Goal: Task Accomplishment & Management: Complete application form

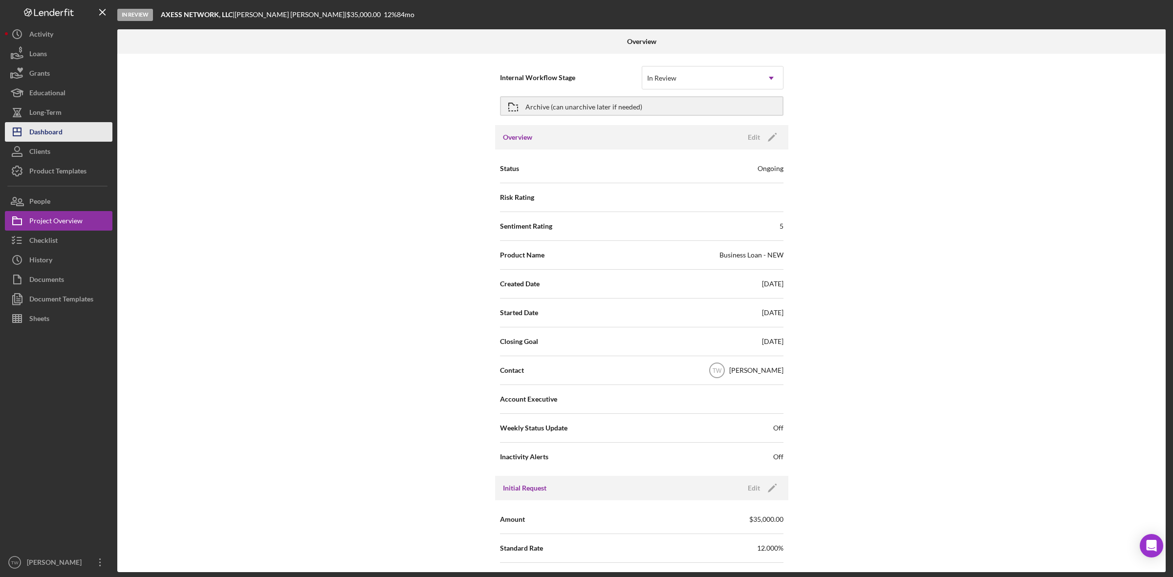
click at [29, 135] on div "Dashboard" at bounding box center [45, 133] width 33 height 22
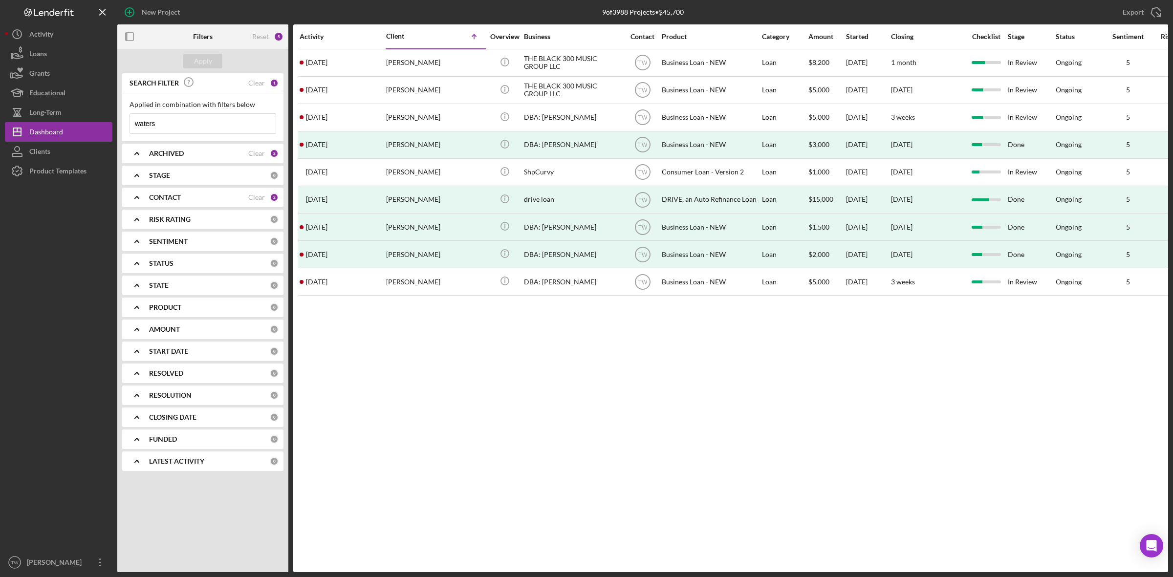
click at [157, 128] on input "waters" at bounding box center [203, 124] width 146 height 20
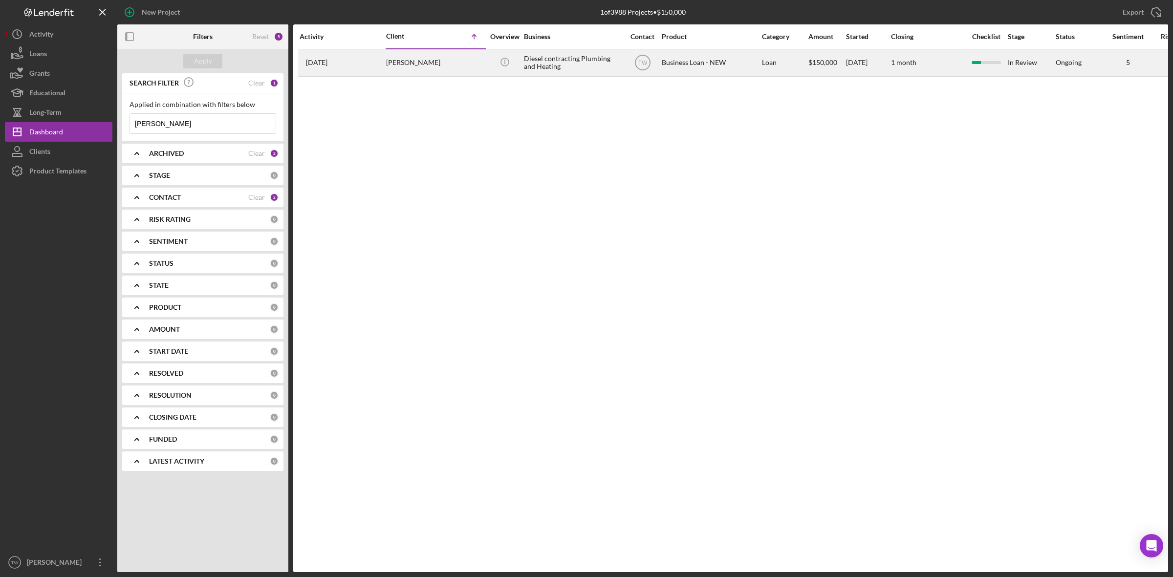
type input "[PERSON_NAME]"
click at [396, 72] on div "[PERSON_NAME]" at bounding box center [435, 63] width 98 height 26
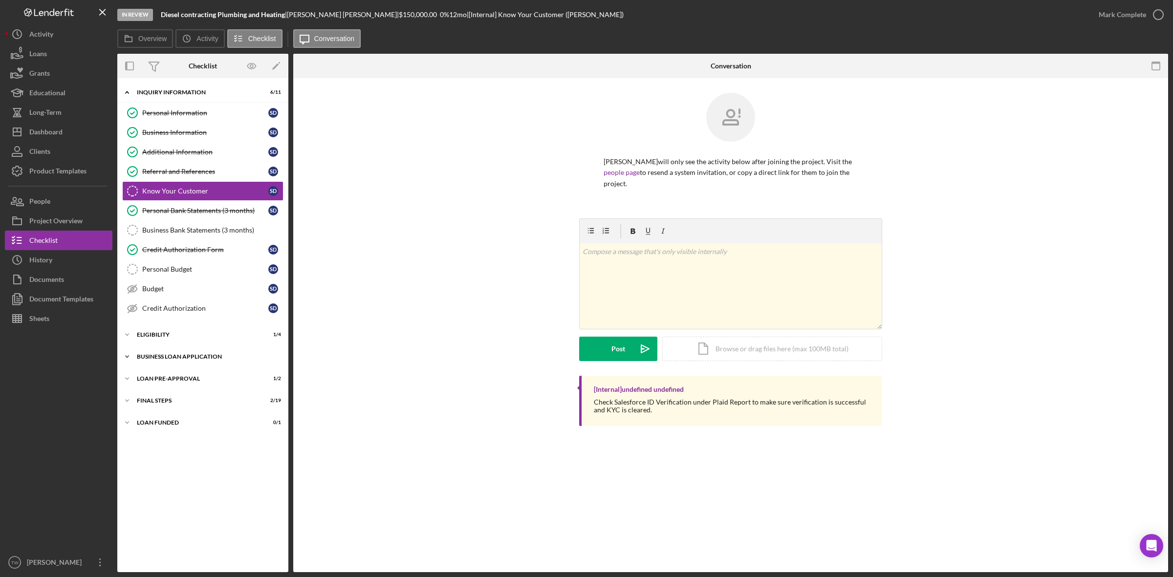
click at [167, 360] on div "BUSINESS LOAN APPLICATION" at bounding box center [206, 357] width 139 height 6
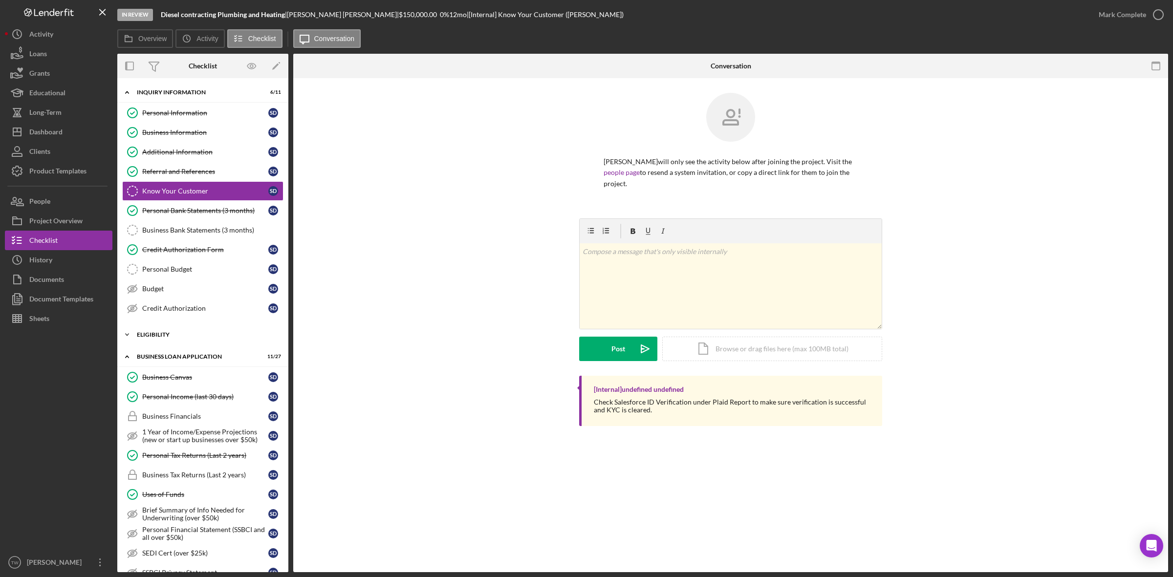
click at [166, 343] on div "Icon/Expander ELIGIBILITY 1 / 4" at bounding box center [202, 335] width 171 height 20
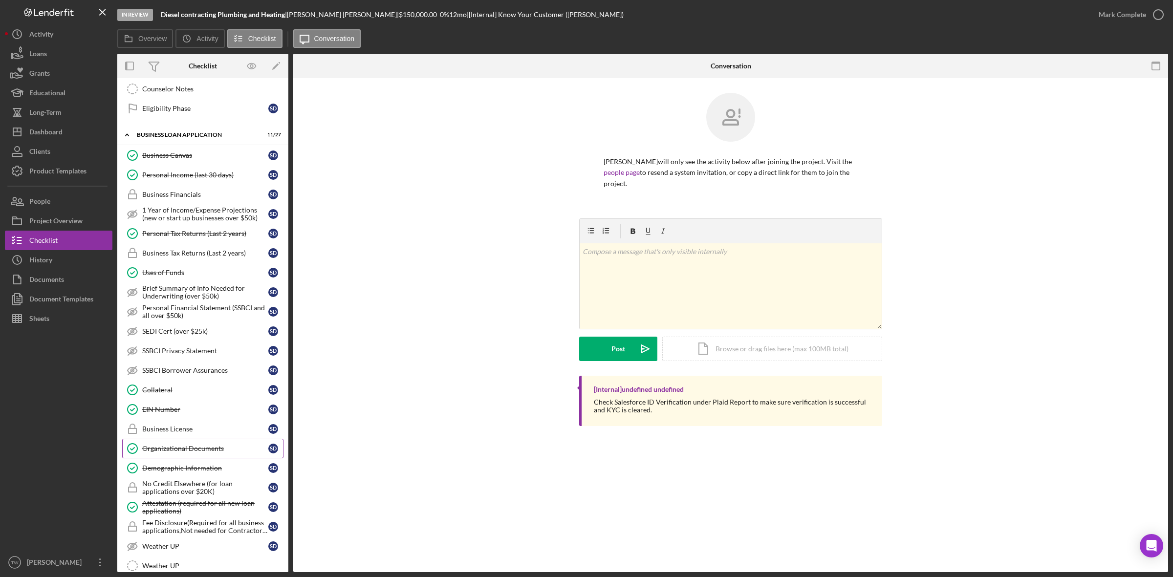
scroll to position [489, 0]
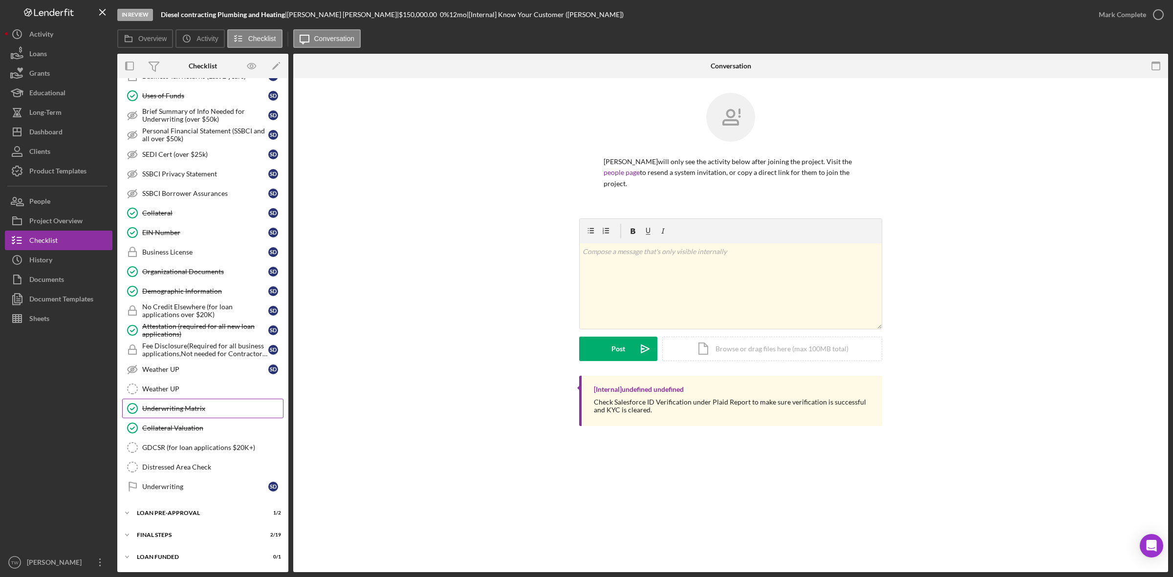
click at [198, 418] on link "Underwriting Matrix Underwriting Matrix" at bounding box center [202, 409] width 161 height 20
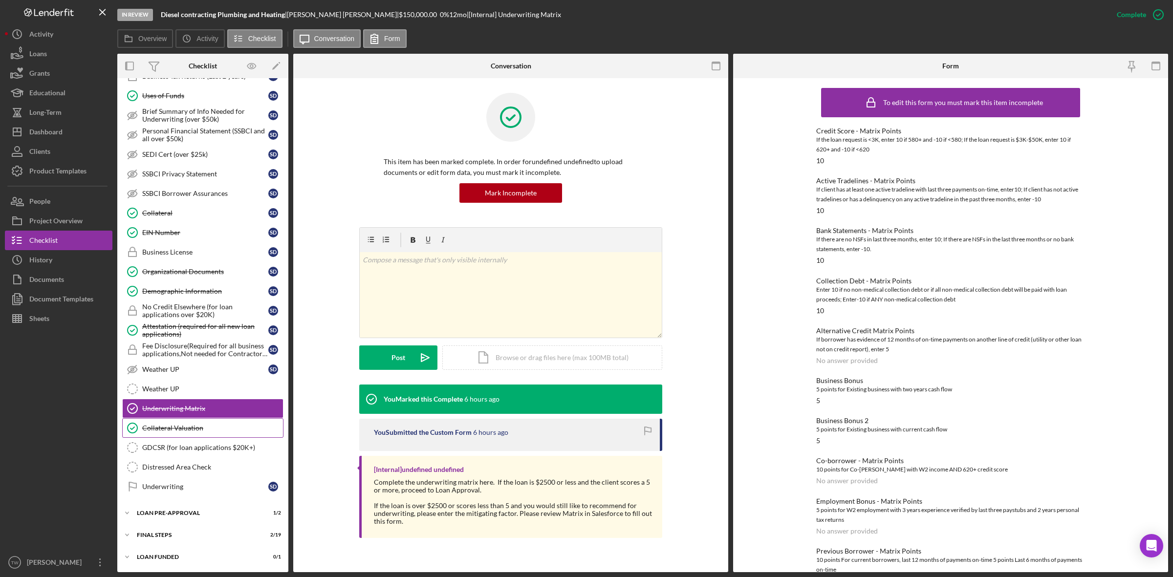
click at [196, 424] on link "Collateral Valuation Collateral Valuation" at bounding box center [202, 428] width 161 height 20
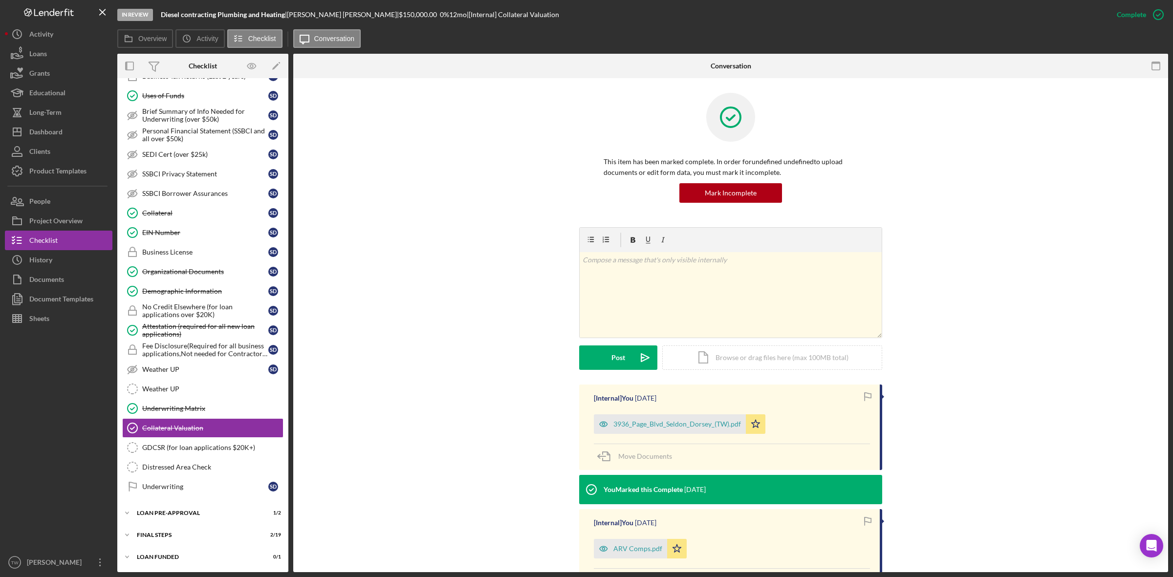
scroll to position [61, 0]
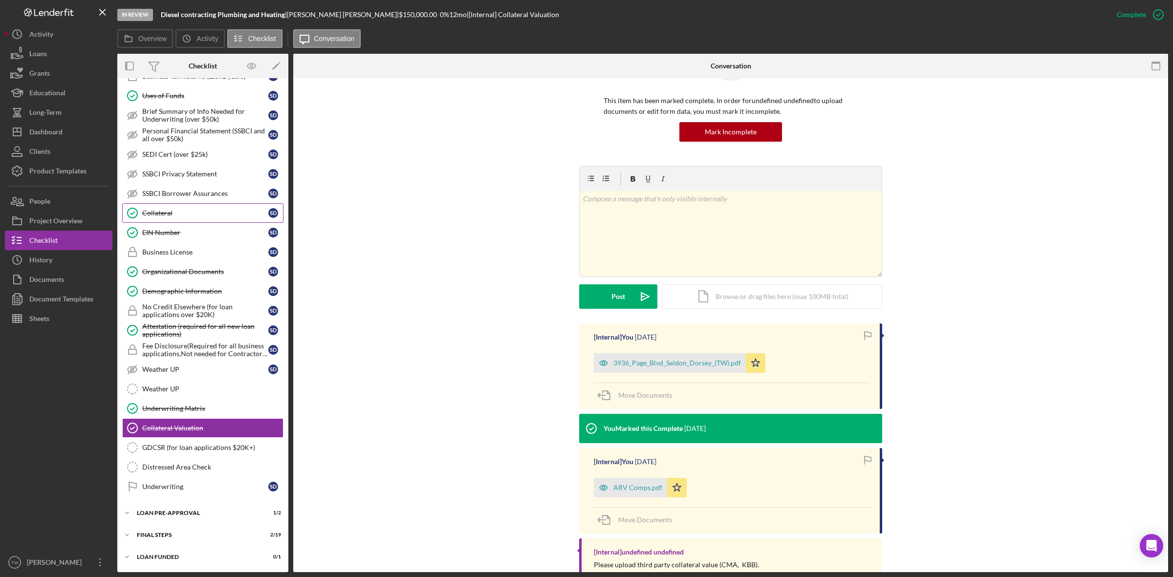
click at [179, 208] on link "Collateral Collateral S D" at bounding box center [202, 213] width 161 height 20
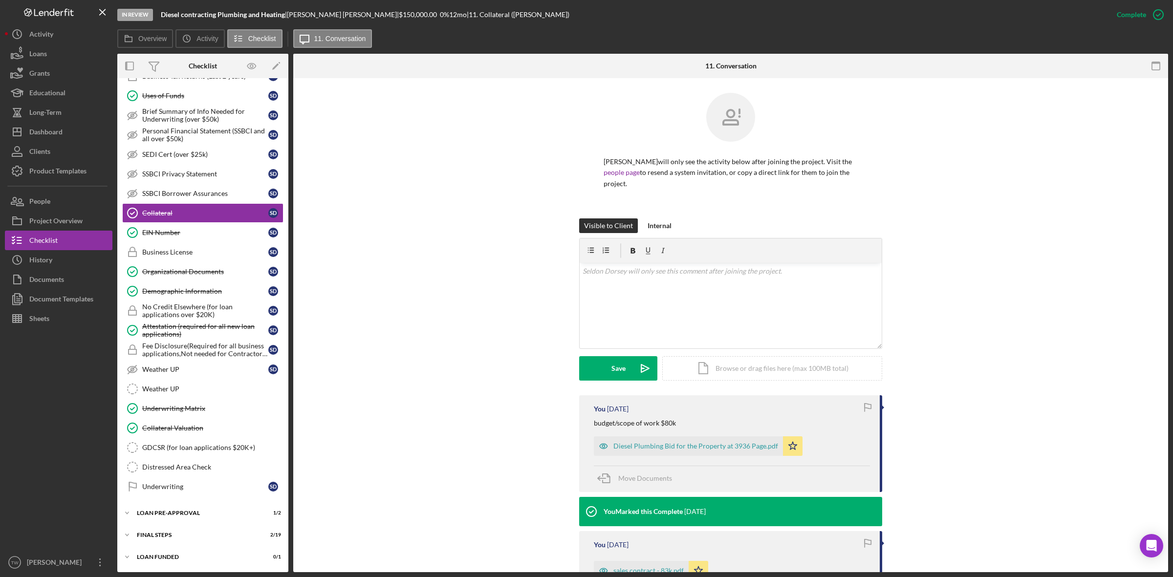
scroll to position [152, 0]
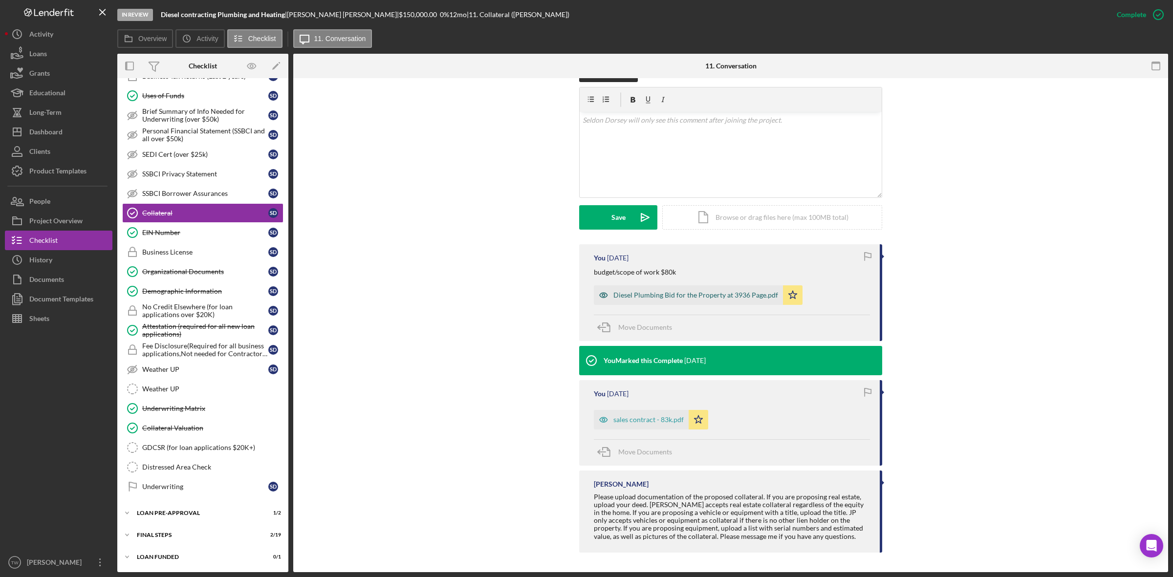
click at [697, 299] on div "Diesel Plumbing Bid for the Property at 3936 Page.pdf" at bounding box center [688, 295] width 189 height 20
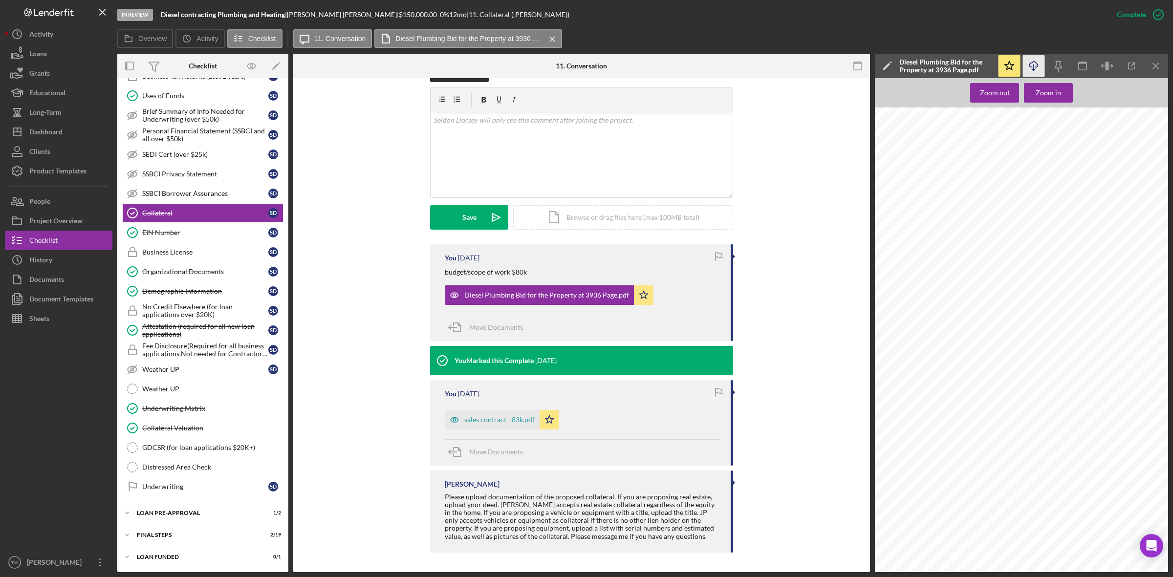
click at [1037, 61] on icon "Icon/Download" at bounding box center [1034, 66] width 22 height 22
click at [50, 131] on div "Dashboard" at bounding box center [45, 133] width 33 height 22
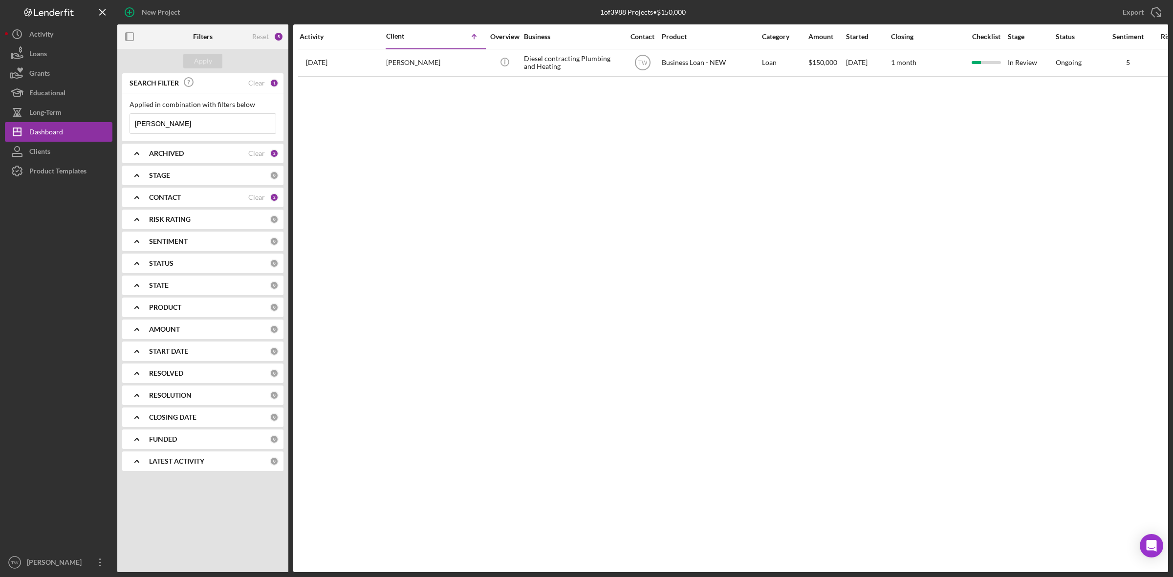
click at [165, 125] on input "[PERSON_NAME]" at bounding box center [203, 124] width 146 height 20
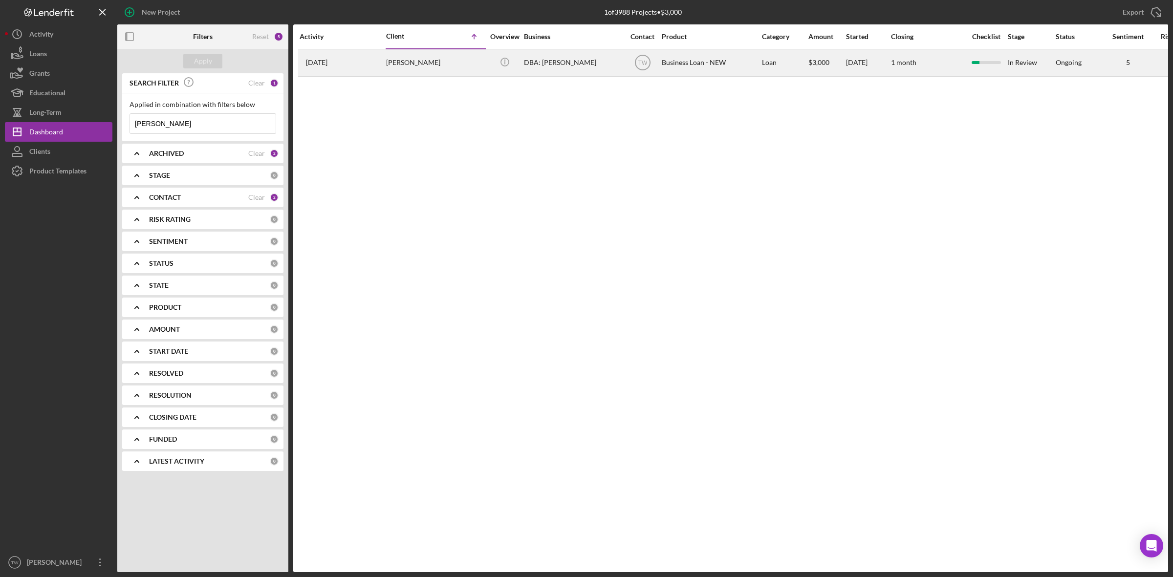
type input "[PERSON_NAME]"
click at [380, 62] on div "[DATE] [PERSON_NAME]" at bounding box center [343, 63] width 86 height 26
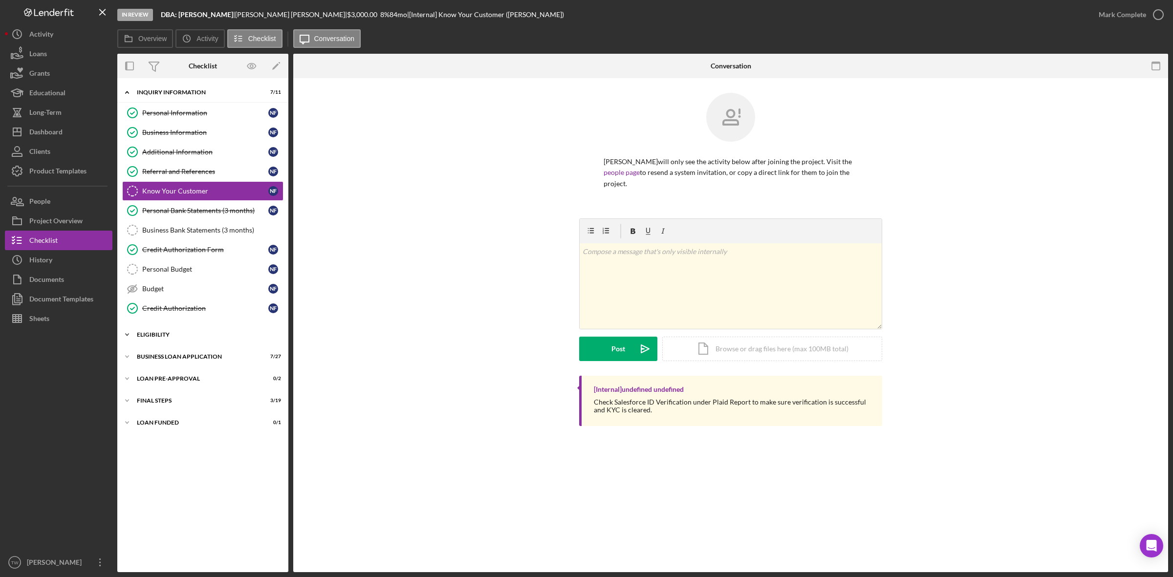
click at [183, 336] on div "ELIGIBILITY" at bounding box center [206, 335] width 139 height 6
click at [181, 447] on div "Icon/Expander BUSINESS LOAN APPLICATION 7 / 27" at bounding box center [202, 441] width 171 height 20
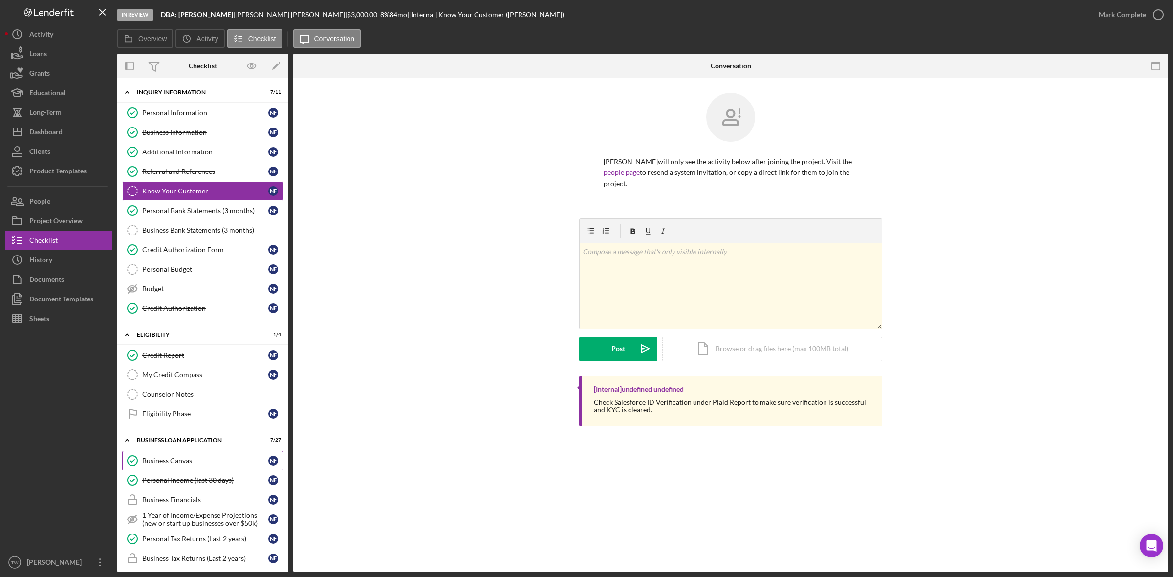
scroll to position [305, 0]
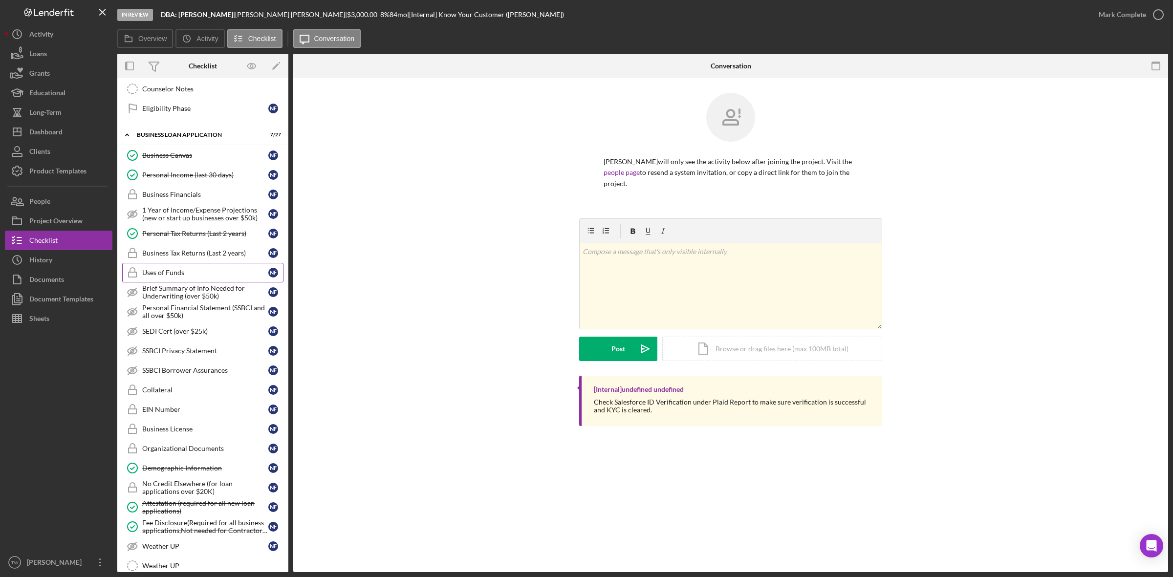
click at [187, 271] on link "Uses of Funds Uses of Funds N F" at bounding box center [202, 273] width 161 height 20
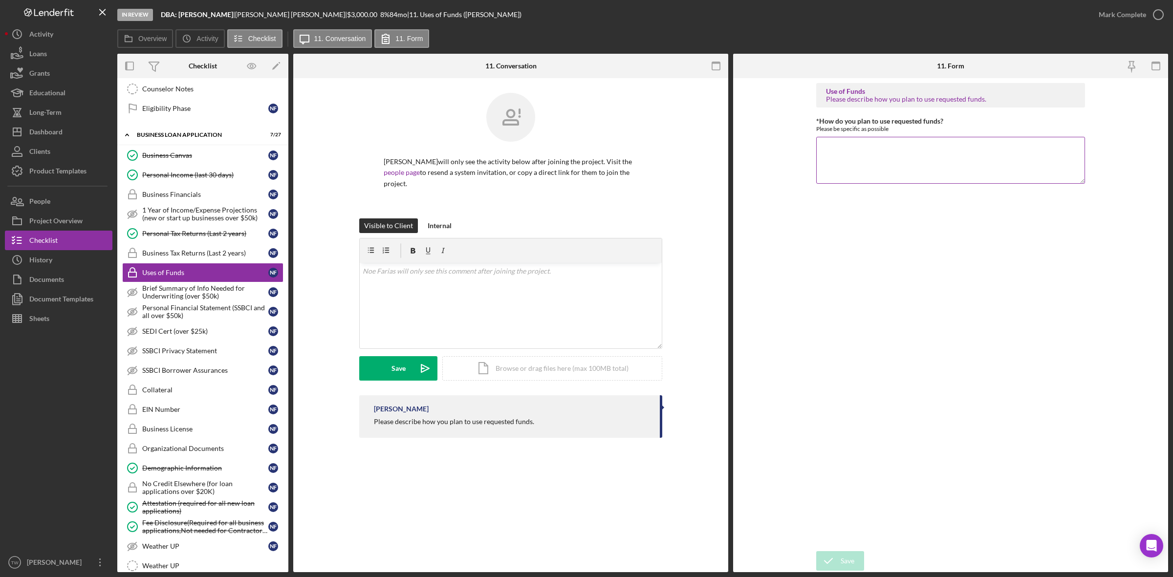
click at [951, 174] on textarea "*How do you plan to use requested funds?" at bounding box center [950, 160] width 269 height 47
type textarea "funds will be used to pay a vet bill."
click at [843, 562] on div "Save" at bounding box center [848, 561] width 14 height 20
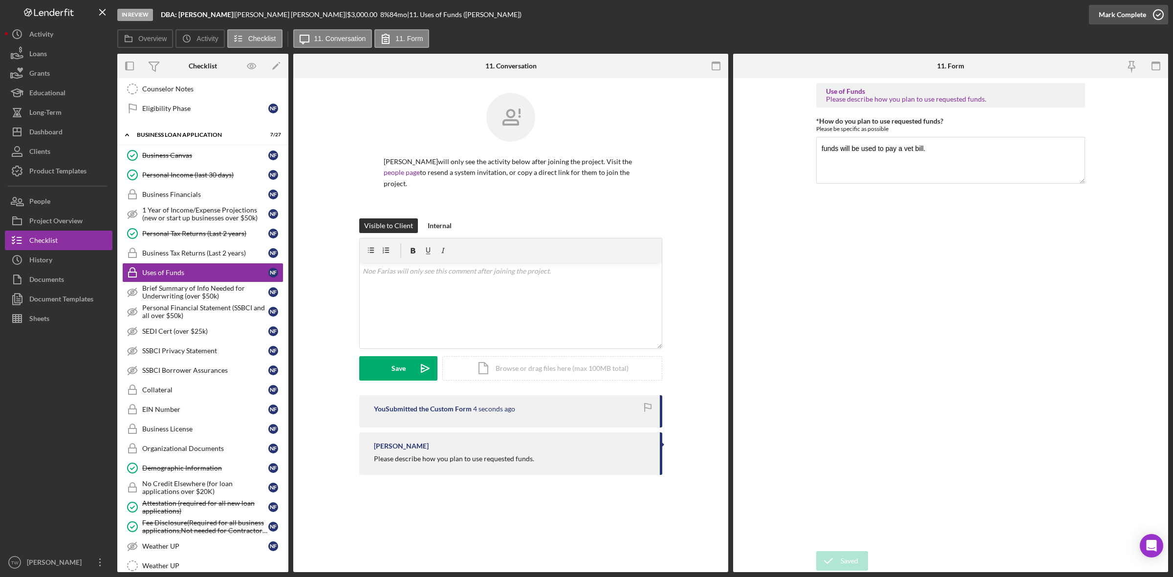
click at [1115, 20] on div "Mark Complete" at bounding box center [1122, 15] width 47 height 20
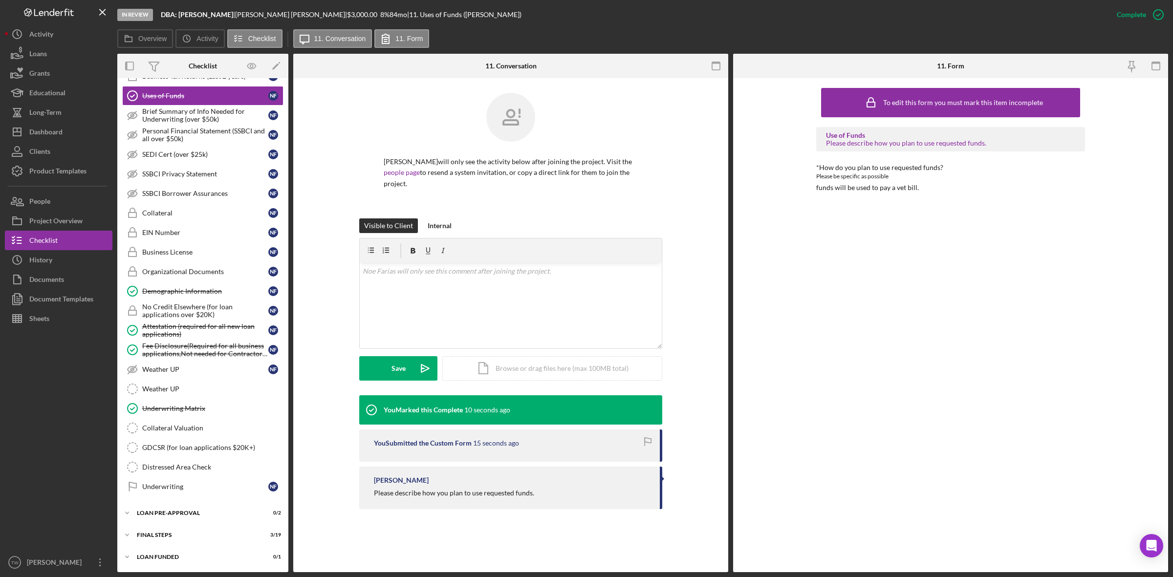
scroll to position [492, 0]
click at [45, 131] on div "Dashboard" at bounding box center [45, 133] width 33 height 22
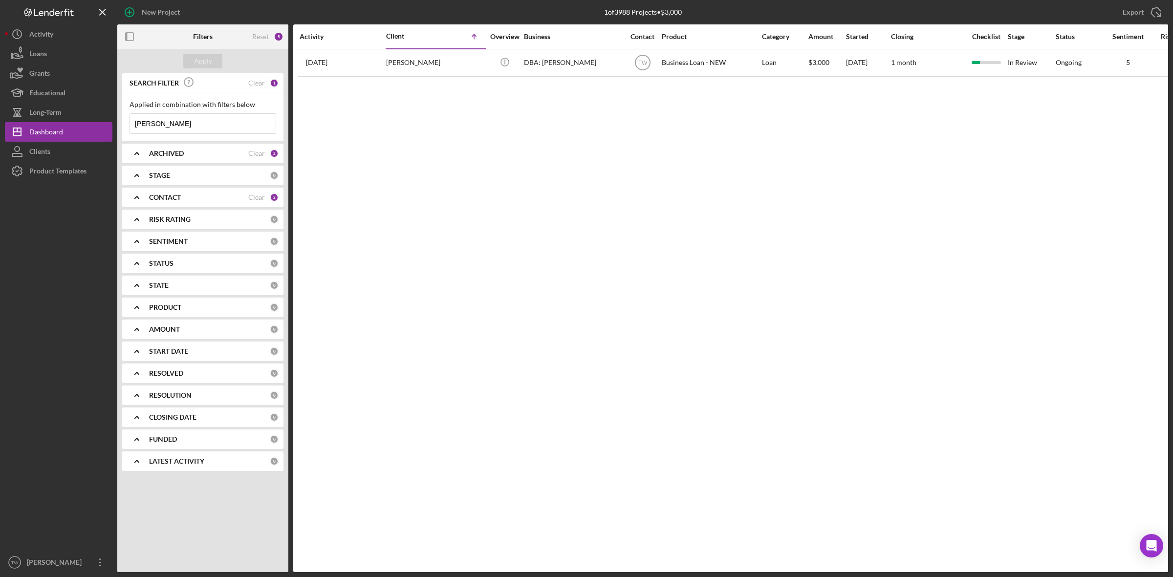
click at [155, 125] on input "[PERSON_NAME]" at bounding box center [203, 124] width 146 height 20
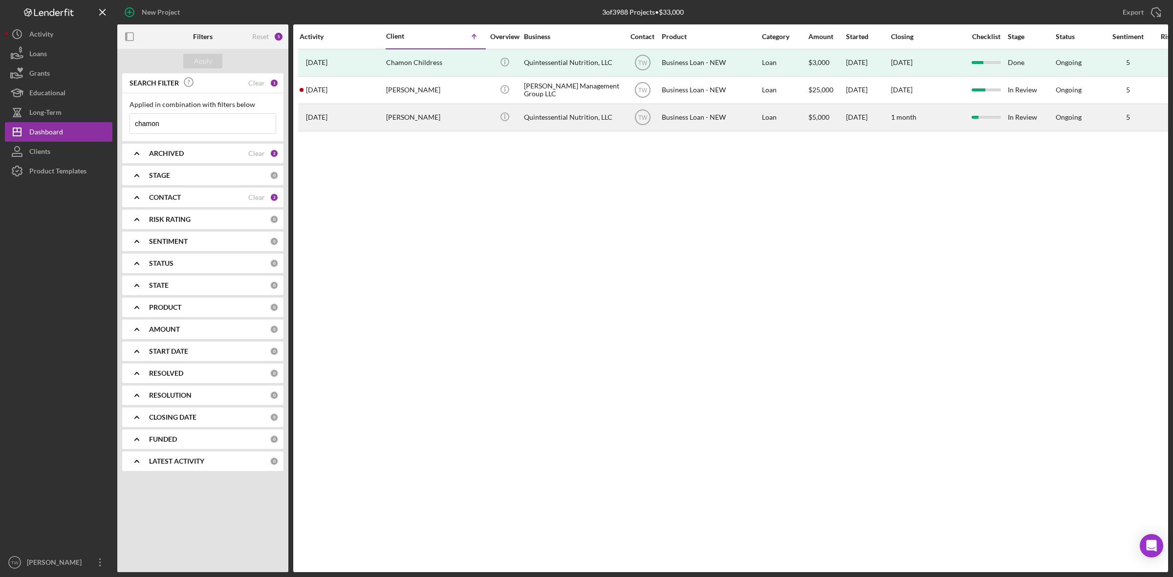
type input "chamon"
click at [416, 116] on div "[PERSON_NAME]" at bounding box center [435, 118] width 98 height 26
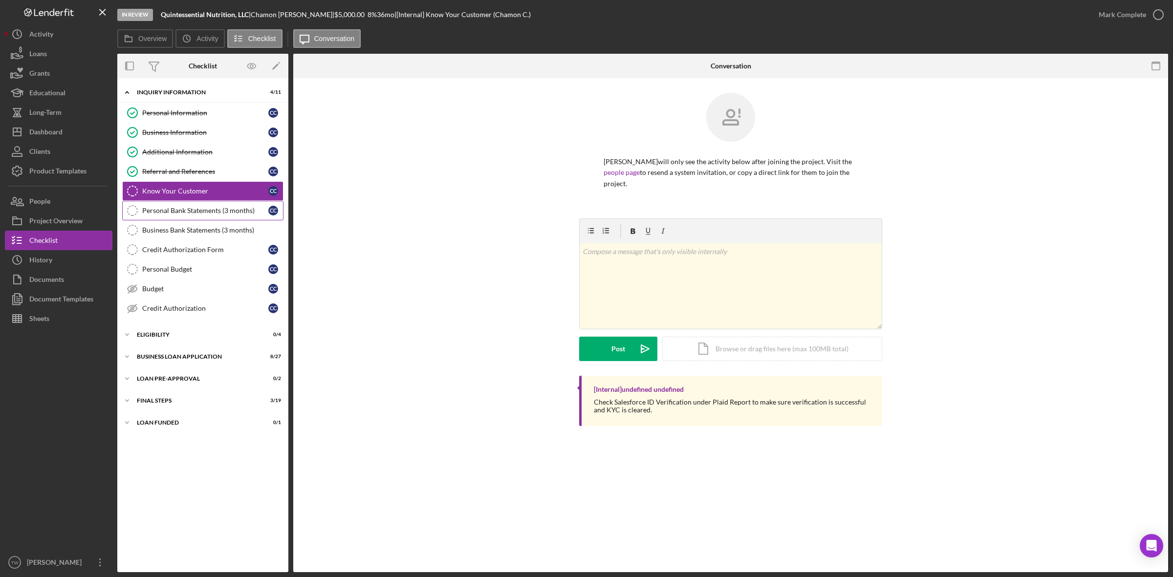
click at [189, 211] on div "Personal Bank Statements (3 months)" at bounding box center [205, 211] width 126 height 8
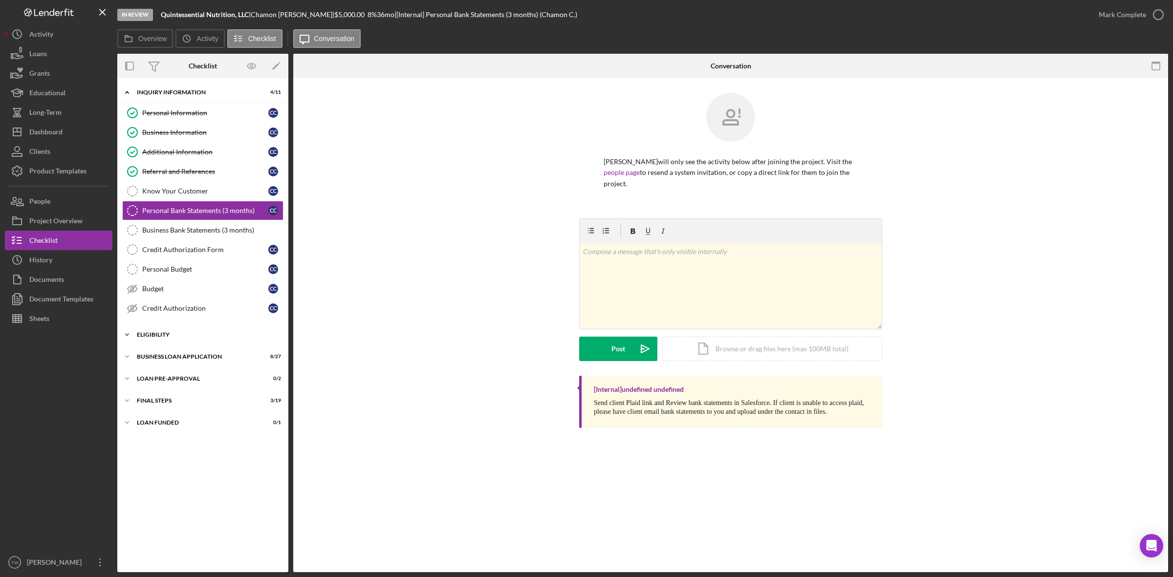
click at [163, 341] on div "Icon/Expander ELIGIBILITY 0 / 4" at bounding box center [202, 335] width 171 height 20
click at [169, 443] on div "BUSINESS LOAN APPLICATION" at bounding box center [206, 440] width 139 height 6
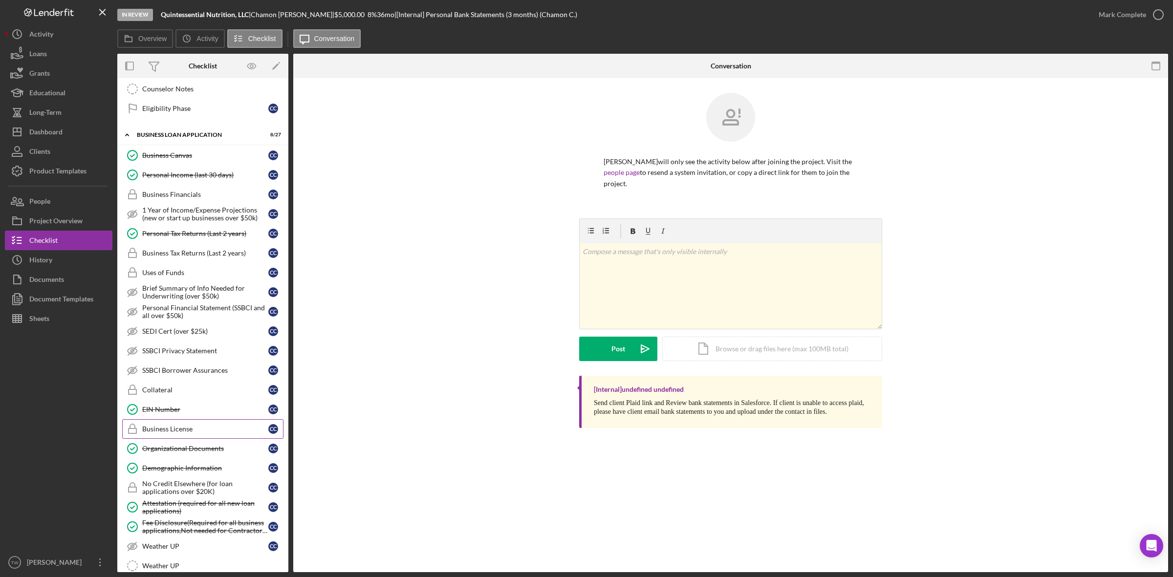
scroll to position [61, 0]
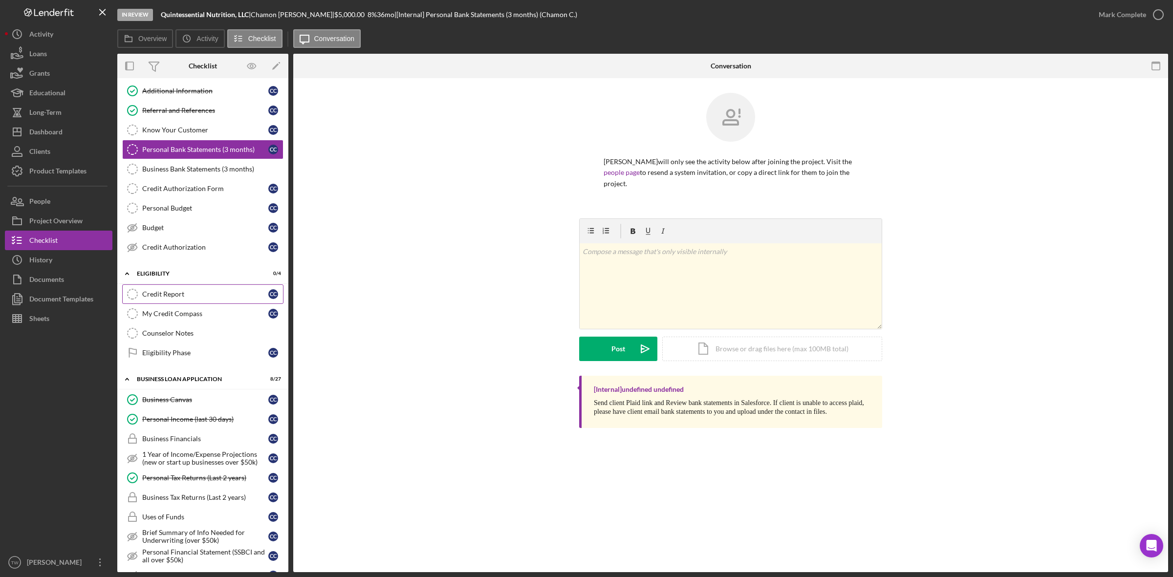
click at [167, 296] on div "Credit Report" at bounding box center [205, 294] width 126 height 8
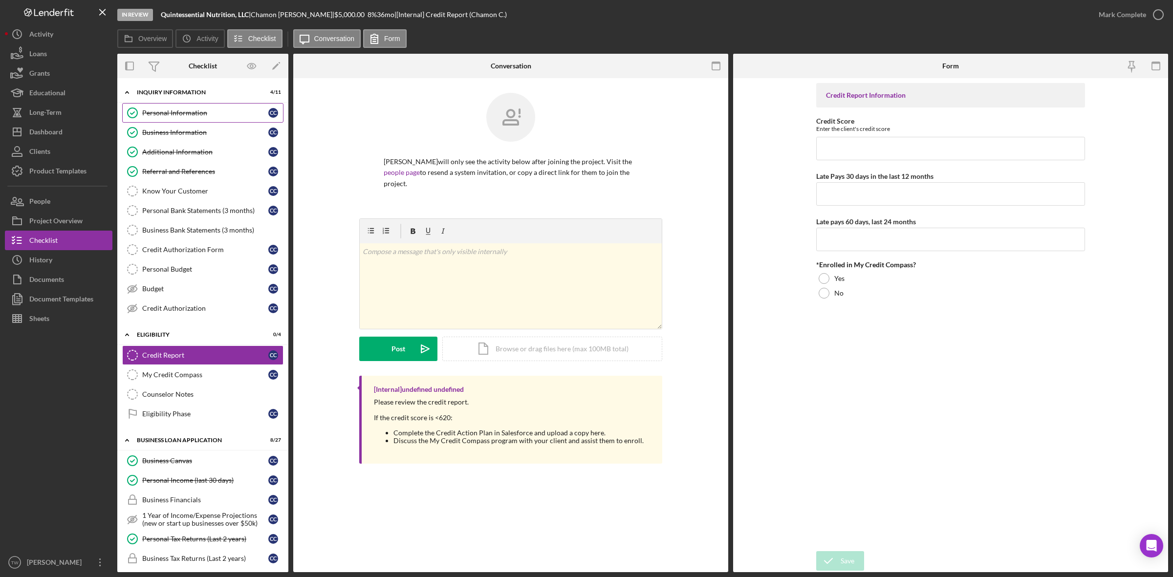
click at [178, 116] on div "Personal Information" at bounding box center [205, 113] width 126 height 8
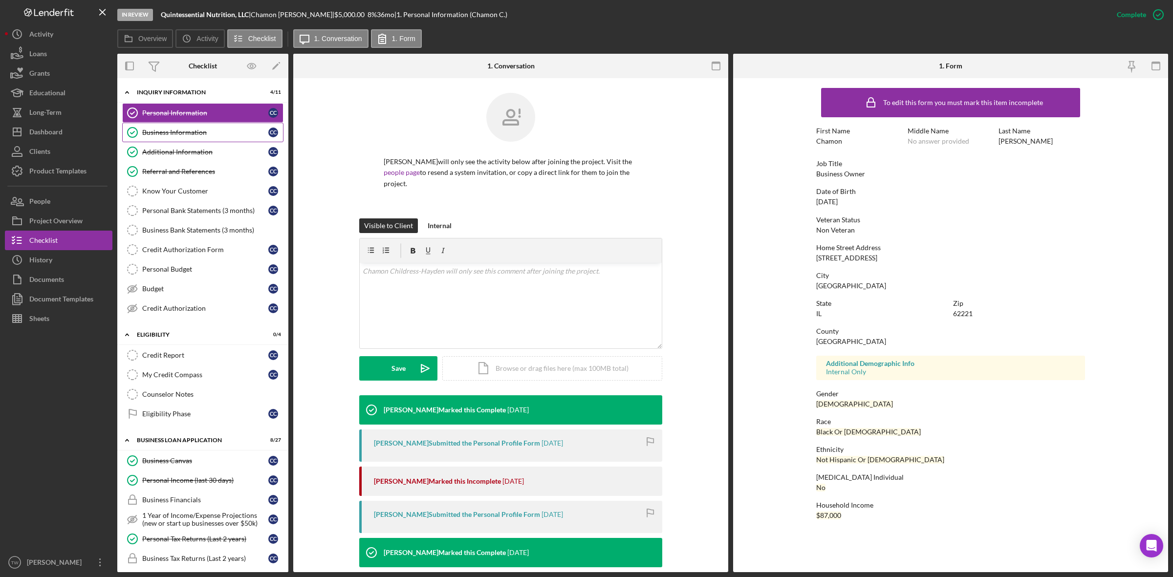
click at [203, 131] on div "Business Information" at bounding box center [205, 133] width 126 height 8
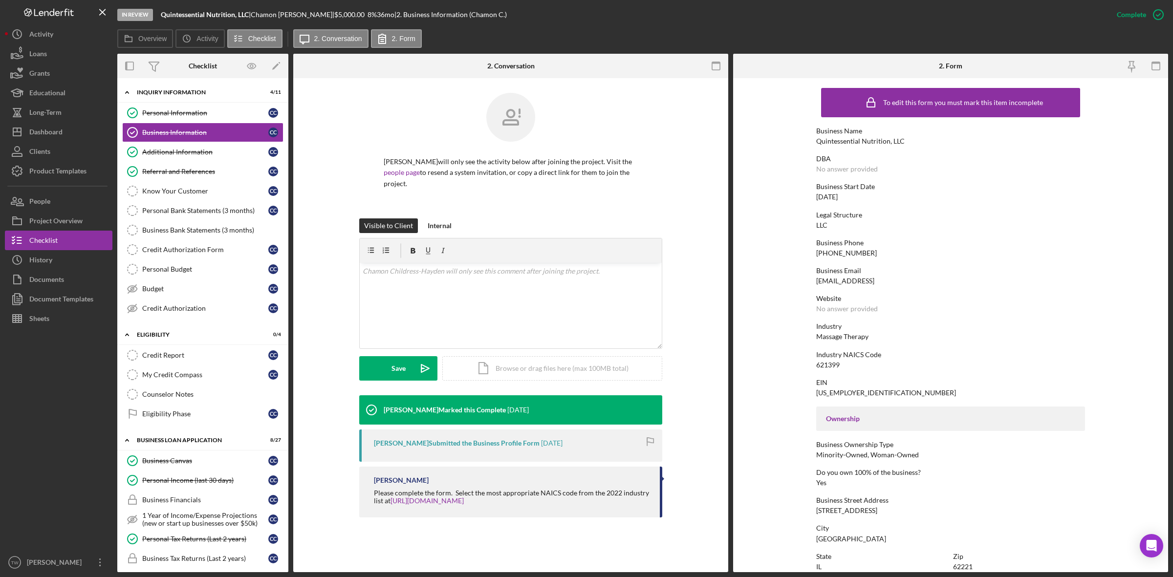
click at [865, 280] on div "[EMAIL_ADDRESS]" at bounding box center [845, 281] width 58 height 8
copy div "[EMAIL_ADDRESS]"
click at [167, 465] on div "Business Canvas" at bounding box center [205, 461] width 126 height 8
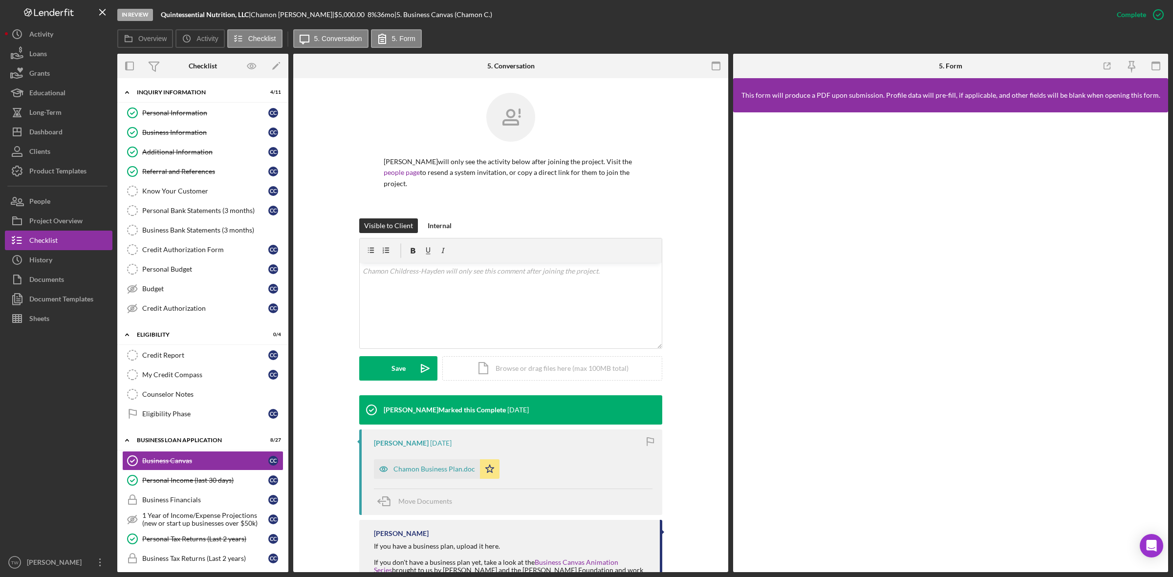
scroll to position [82, 0]
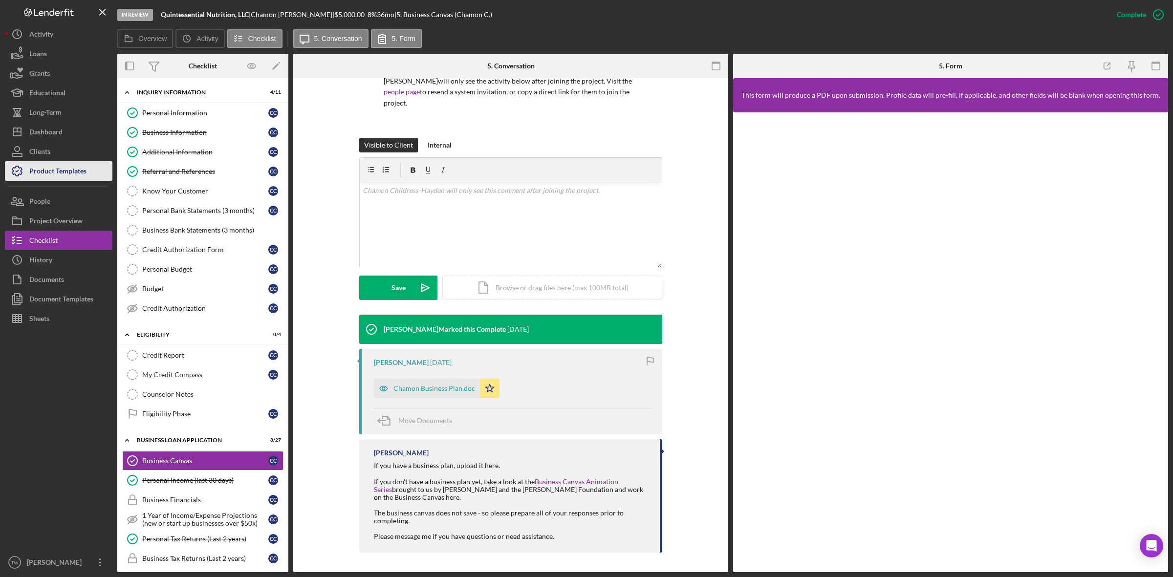
click at [69, 166] on div "Product Templates" at bounding box center [57, 172] width 57 height 22
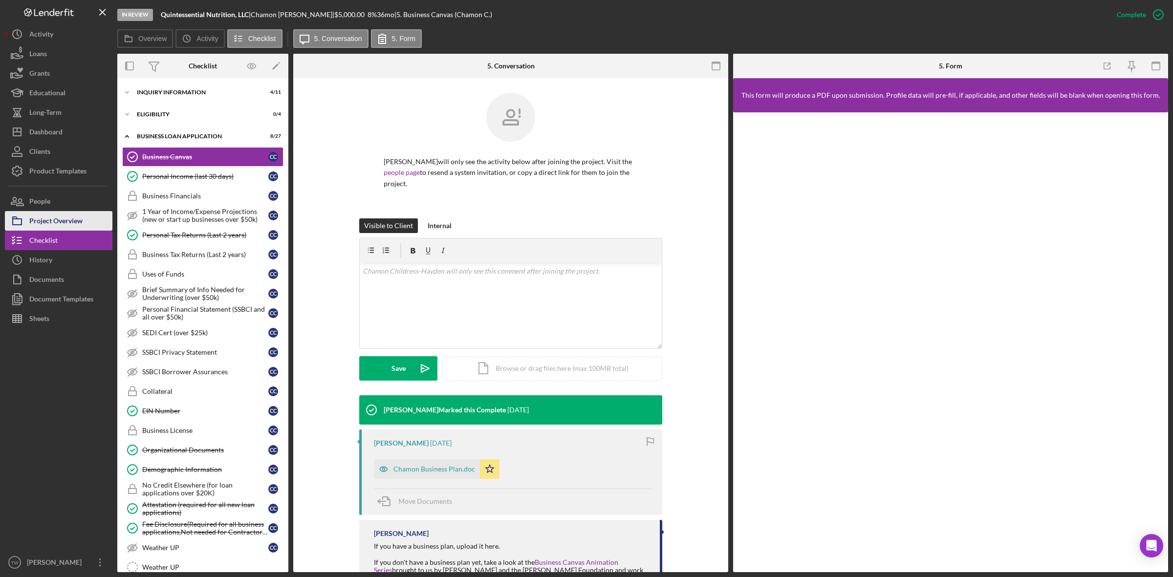
click at [36, 223] on div "Project Overview" at bounding box center [55, 222] width 53 height 22
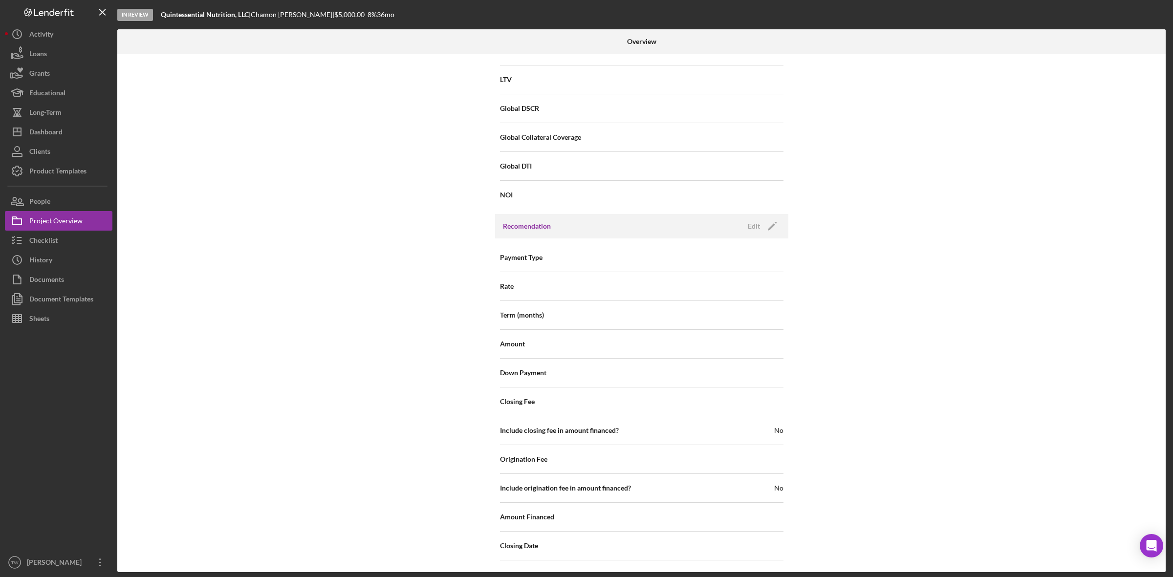
scroll to position [883, 0]
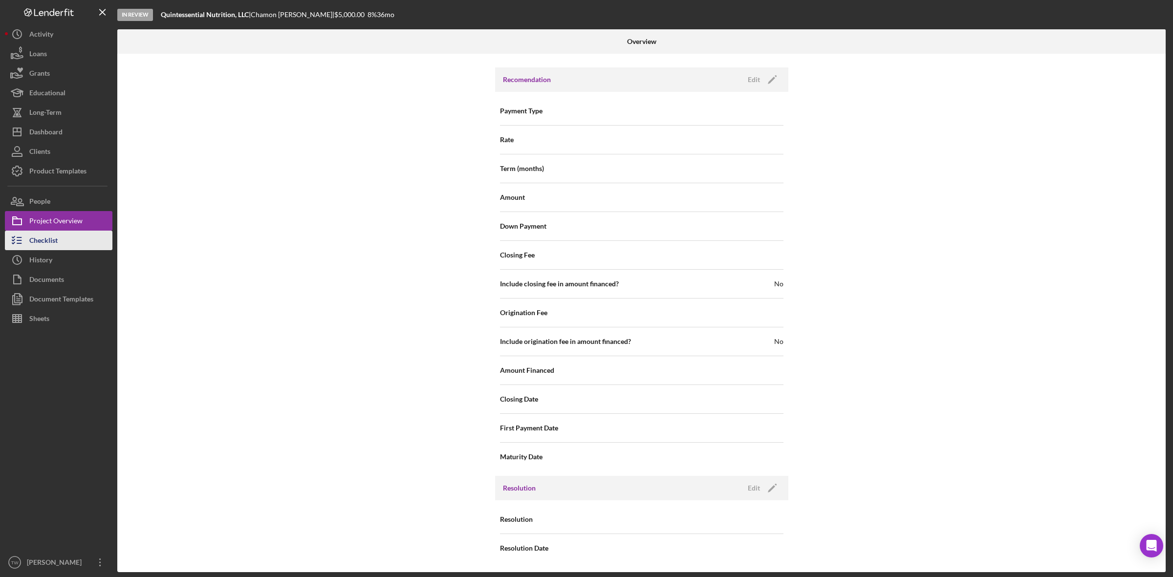
click at [42, 238] on div "Checklist" at bounding box center [43, 242] width 28 height 22
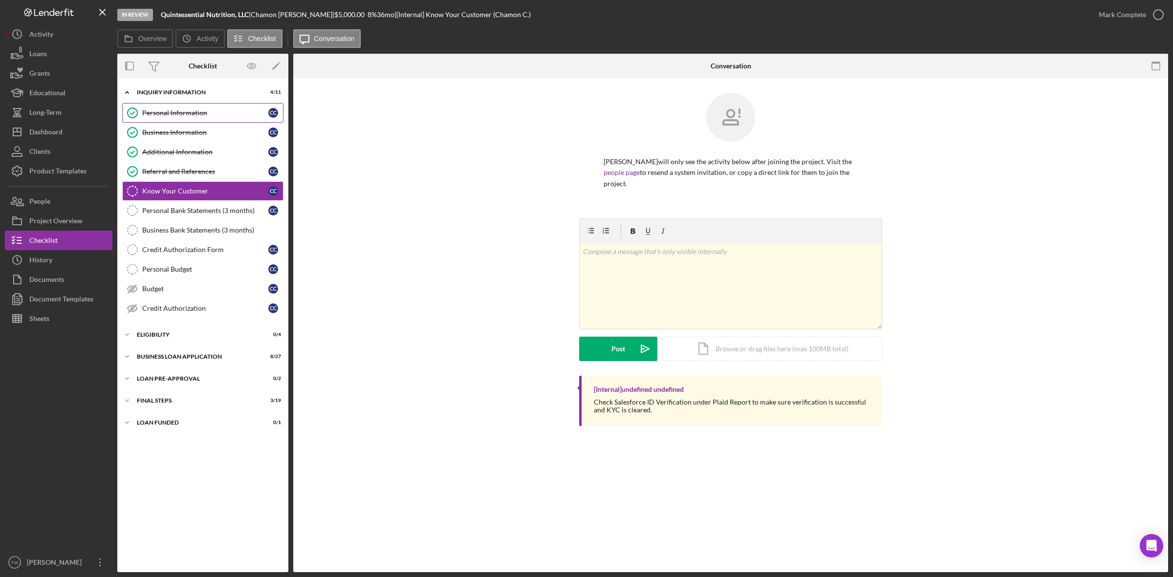
click at [162, 115] on div "Personal Information" at bounding box center [205, 113] width 126 height 8
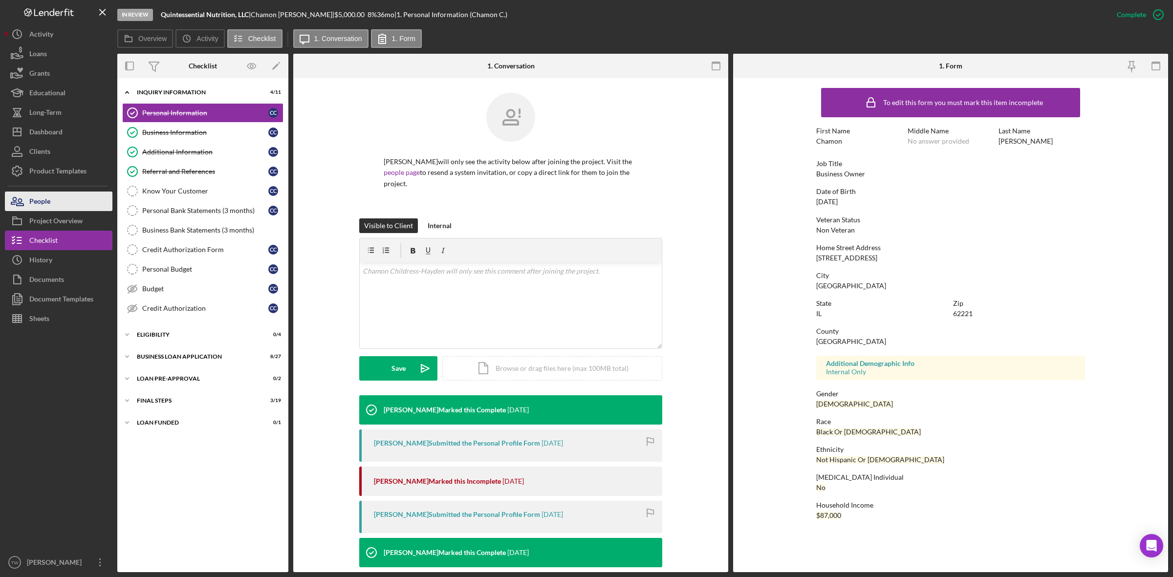
click at [51, 206] on button "People" at bounding box center [59, 202] width 108 height 20
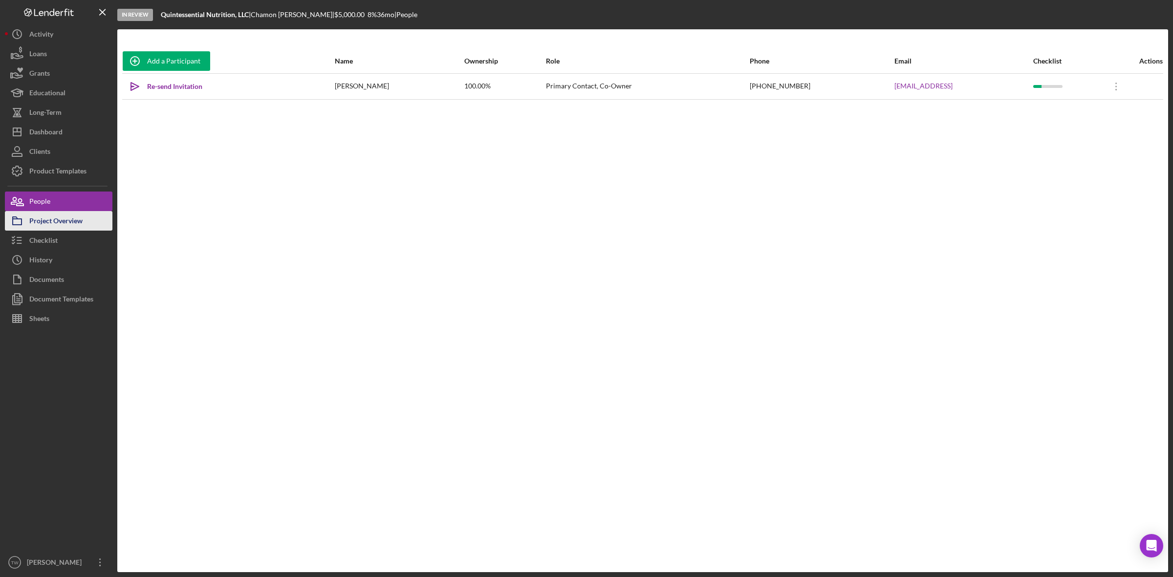
click at [56, 223] on div "Project Overview" at bounding box center [55, 222] width 53 height 22
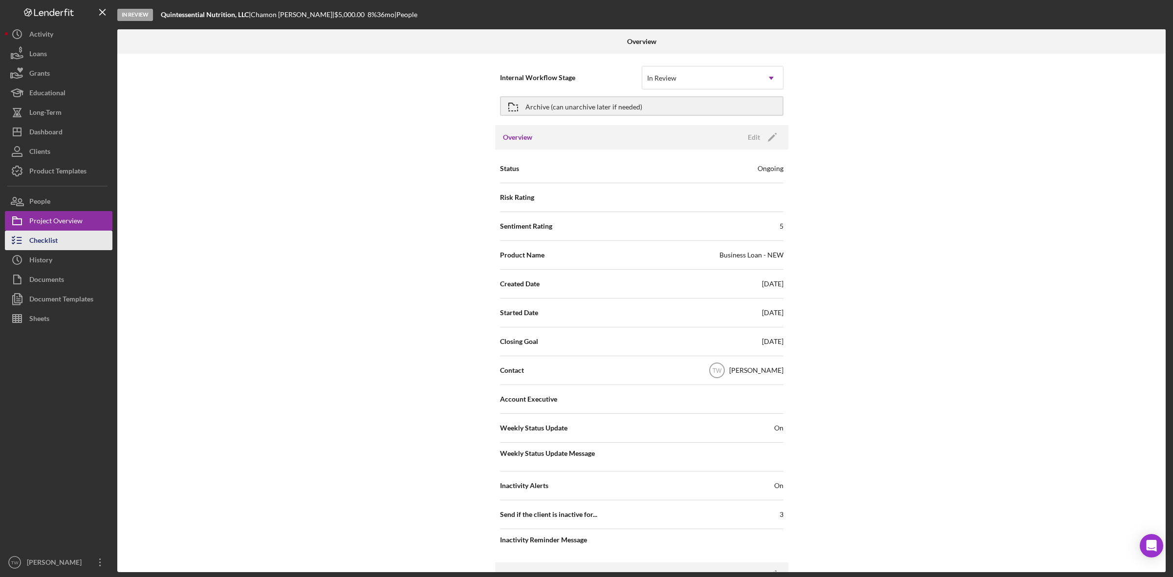
click at [48, 243] on div "Checklist" at bounding box center [43, 242] width 28 height 22
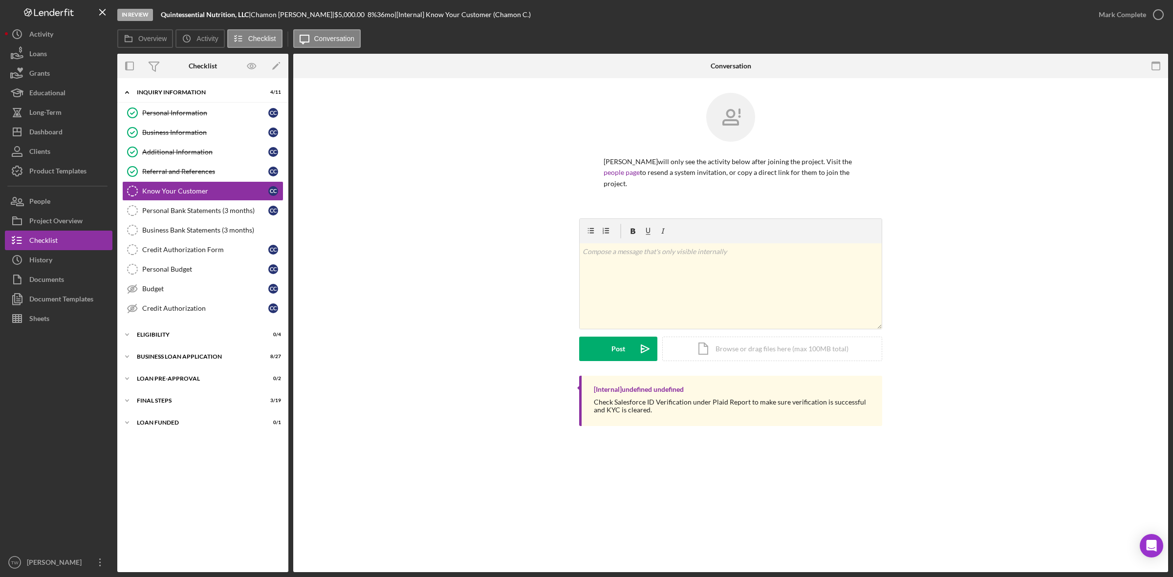
drag, startPoint x: 258, startPoint y: 8, endPoint x: 264, endPoint y: 14, distance: 8.3
click at [264, 14] on div "In Review Quintessential Nutrition, LLC | Chamon Childress-Hayden | $5,000.00 8…" at bounding box center [603, 14] width 972 height 29
click at [328, 14] on div "[PERSON_NAME] |" at bounding box center [293, 15] width 84 height 8
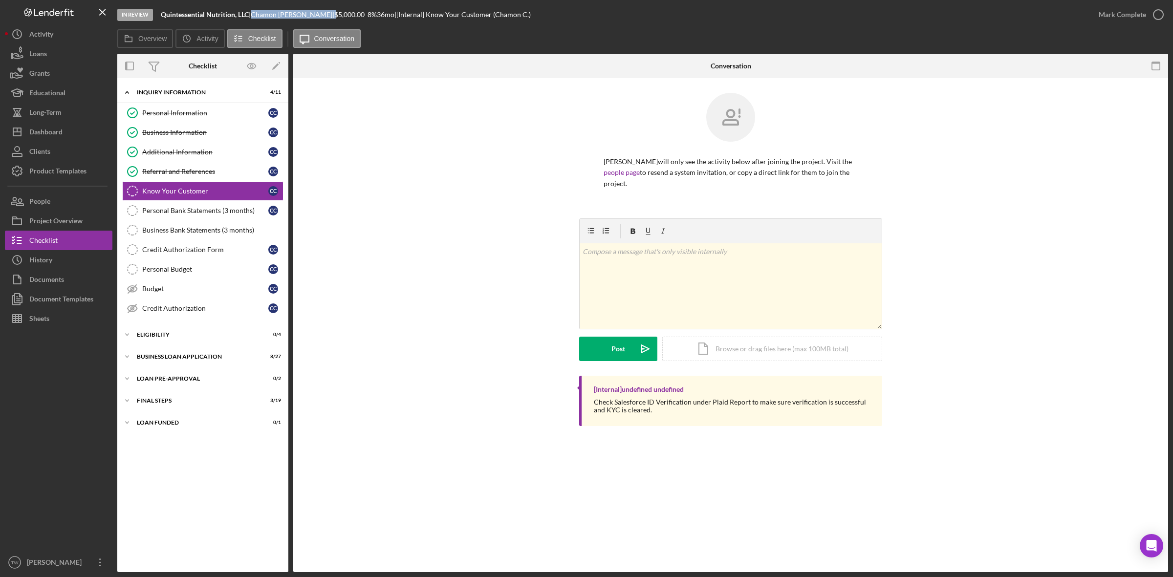
copy div "[PERSON_NAME] |"
click at [169, 111] on div "Personal Information" at bounding box center [205, 113] width 126 height 8
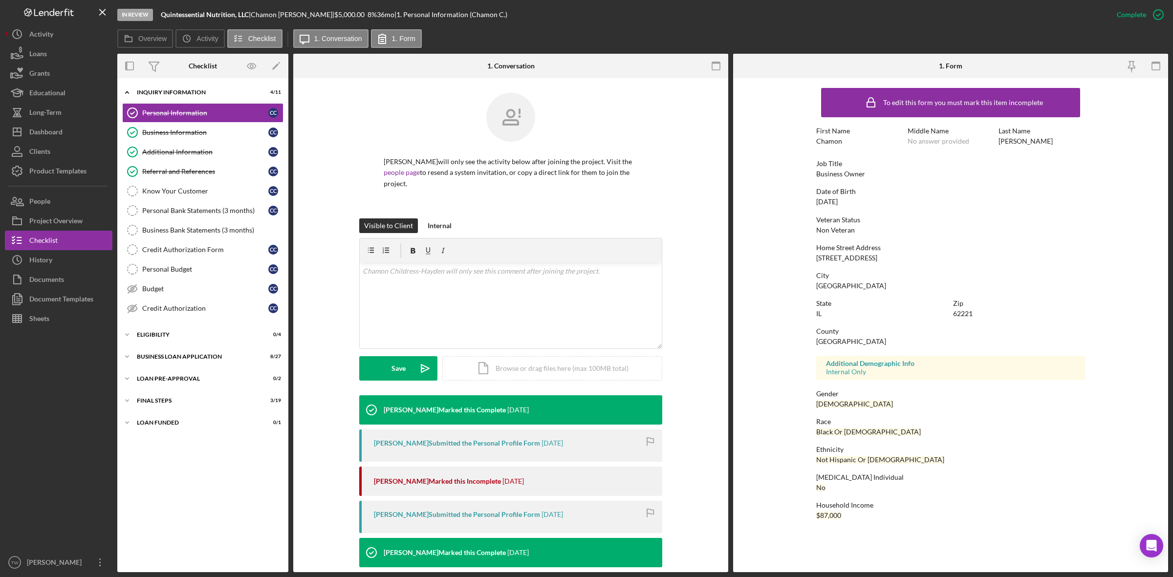
click at [858, 261] on div "[STREET_ADDRESS]" at bounding box center [846, 258] width 61 height 8
copy div "[STREET_ADDRESS]"
click at [959, 314] on div "62221" at bounding box center [963, 314] width 20 height 8
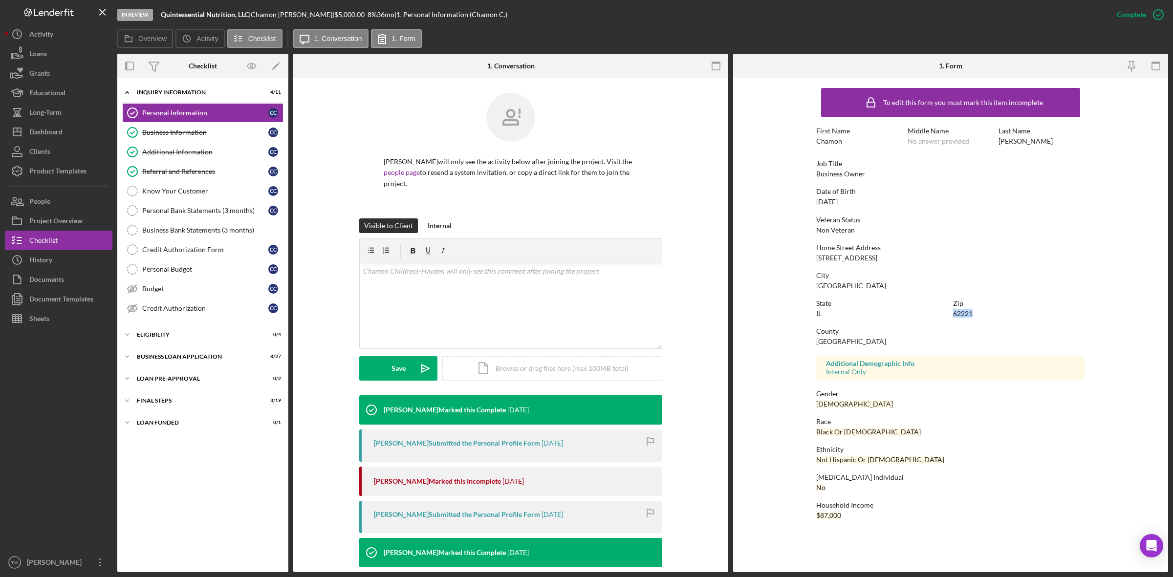
click at [959, 314] on div "62221" at bounding box center [963, 314] width 20 height 8
copy div "62221"
click at [179, 252] on div "Credit Authorization Form" at bounding box center [205, 250] width 126 height 8
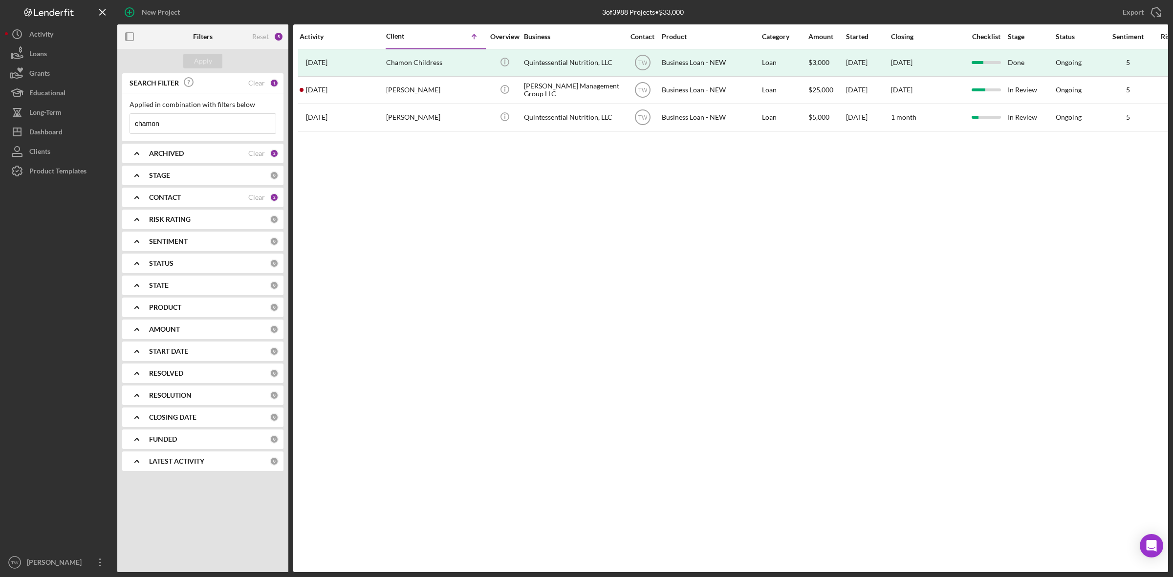
click at [173, 126] on input "chamon" at bounding box center [203, 124] width 146 height 20
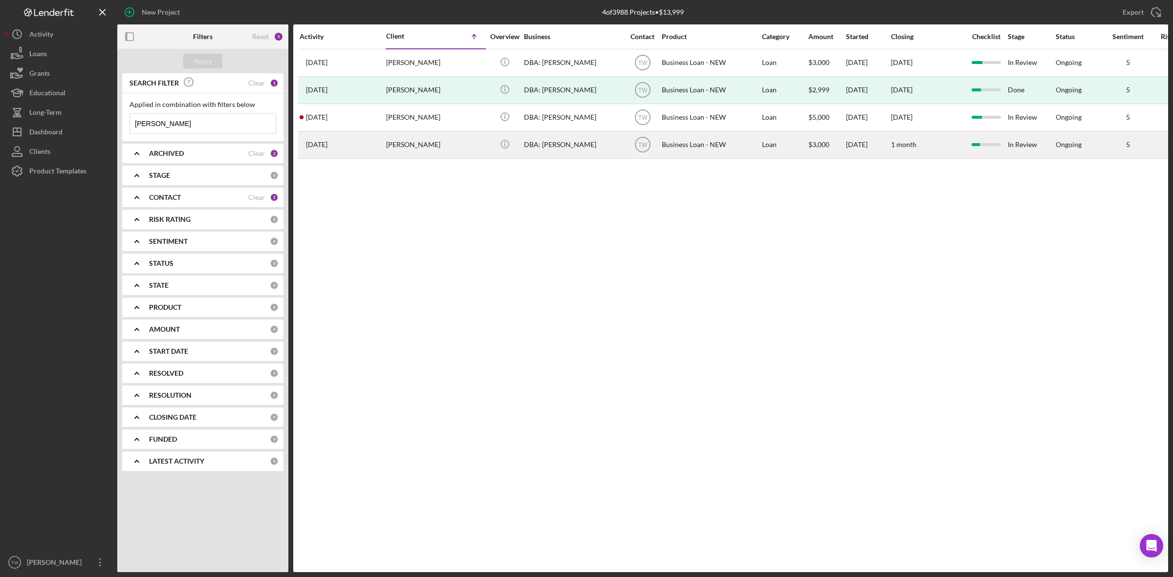
type input "[PERSON_NAME]"
click at [427, 150] on div "[PERSON_NAME]" at bounding box center [435, 145] width 98 height 26
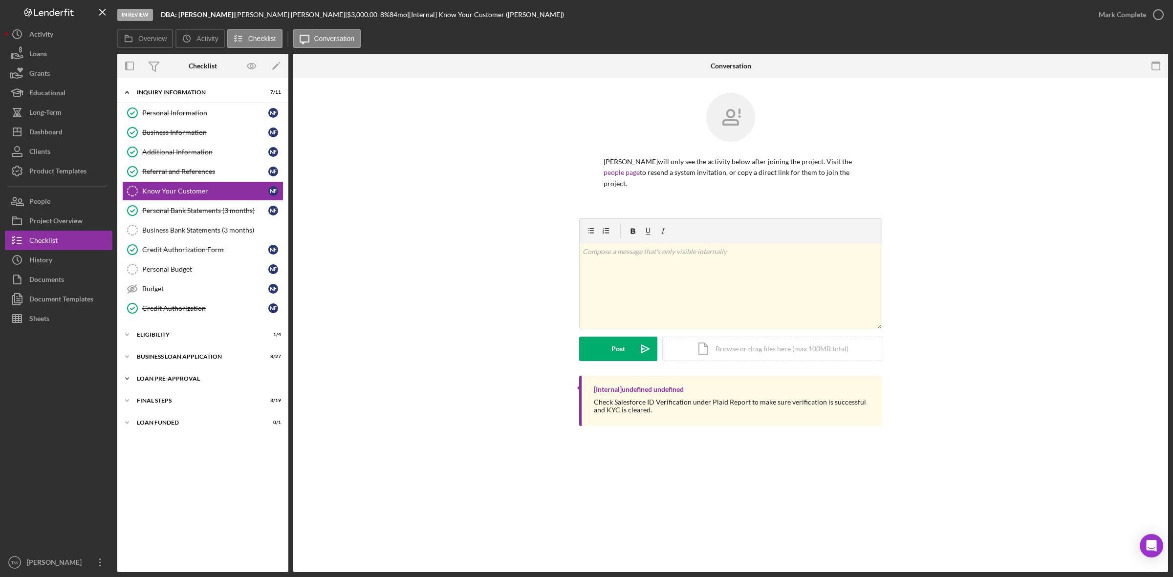
click at [159, 382] on div "LOAN PRE-APPROVAL" at bounding box center [206, 379] width 139 height 6
click at [162, 363] on div "Icon/Expander BUSINESS LOAN APPLICATION 8 / 27" at bounding box center [202, 357] width 171 height 20
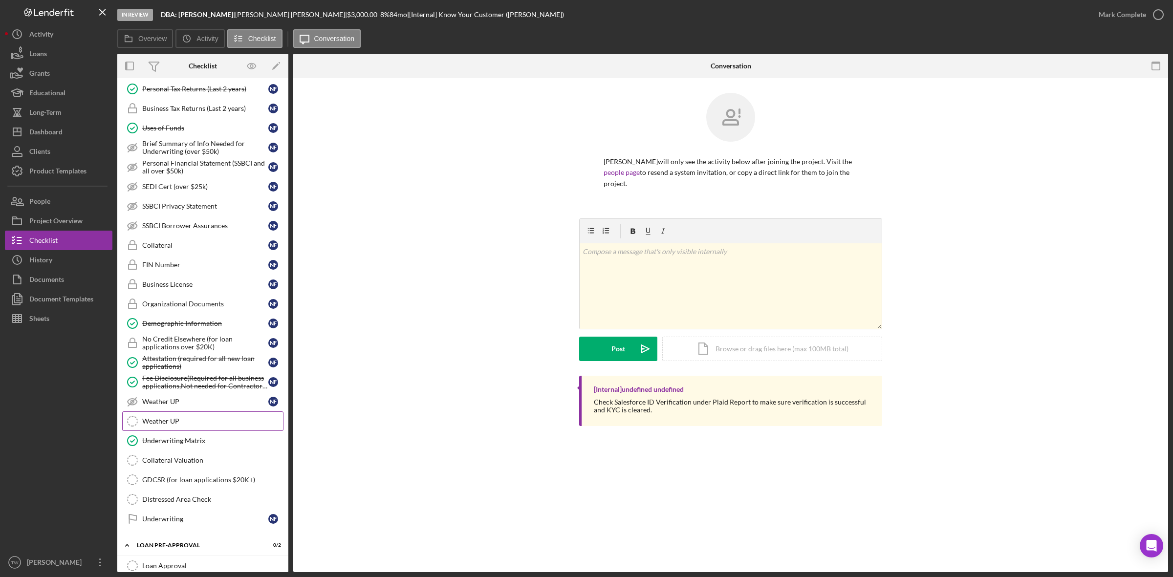
scroll to position [367, 0]
click at [175, 451] on link "Underwriting Matrix Underwriting Matrix" at bounding box center [202, 441] width 161 height 20
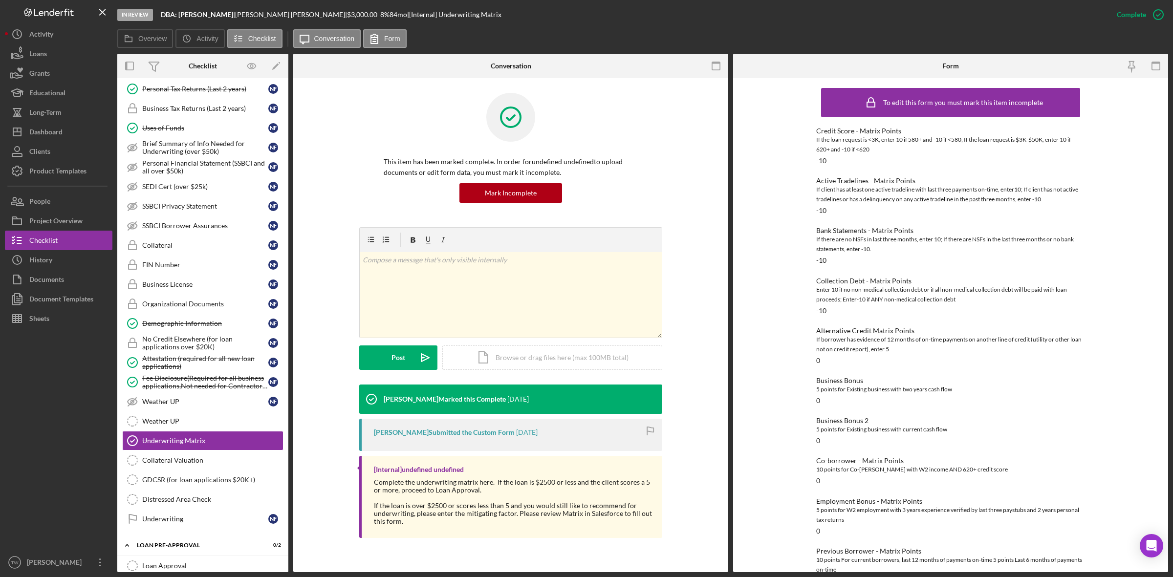
scroll to position [453, 0]
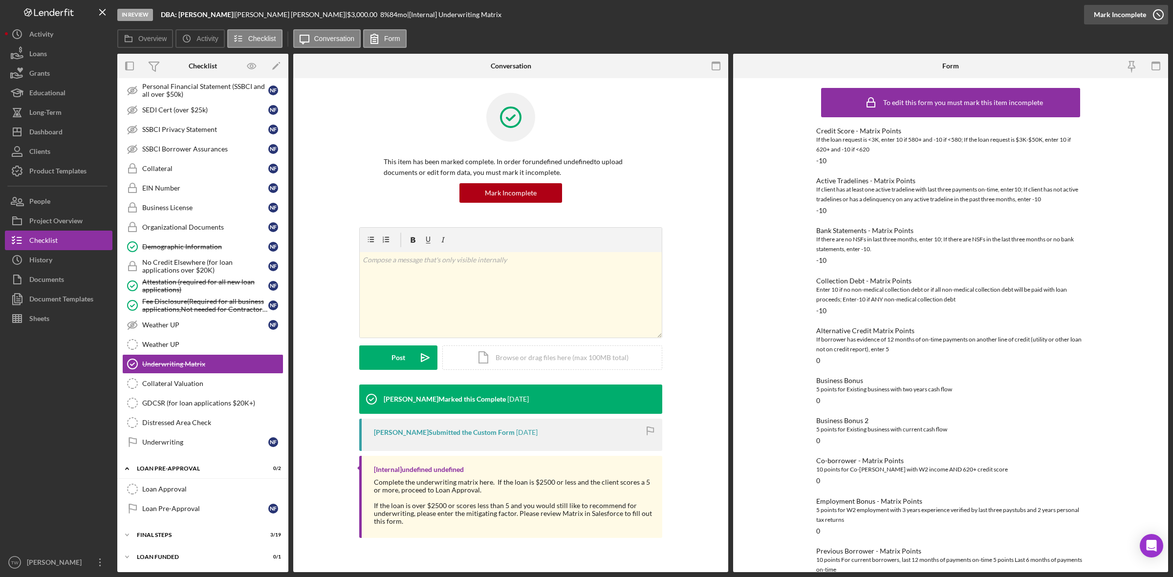
click at [1123, 15] on div "Mark Incomplete" at bounding box center [1120, 15] width 52 height 20
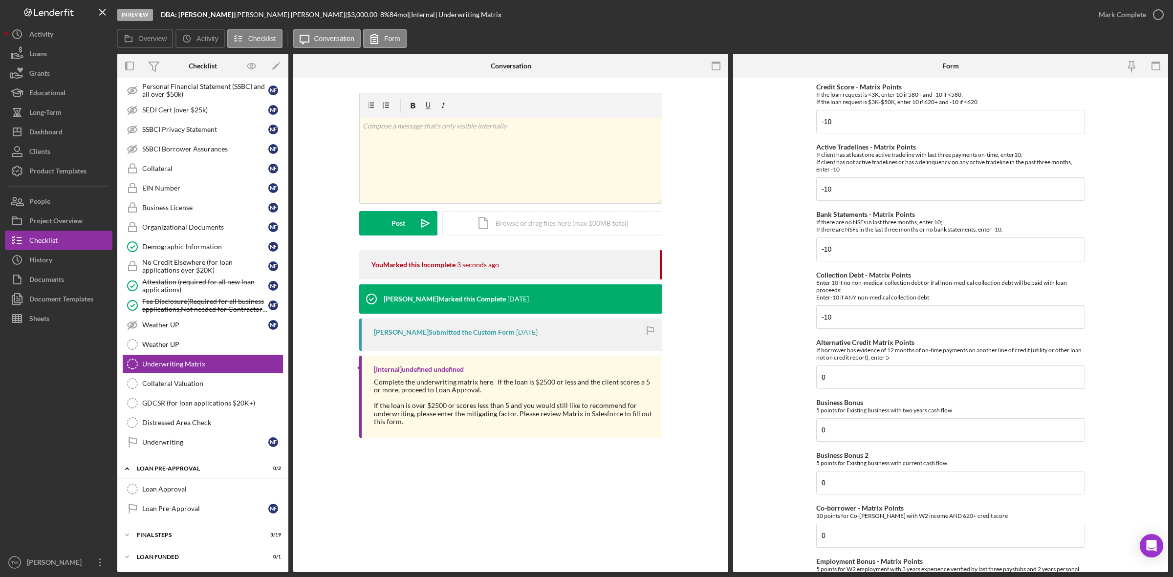
scroll to position [244, 0]
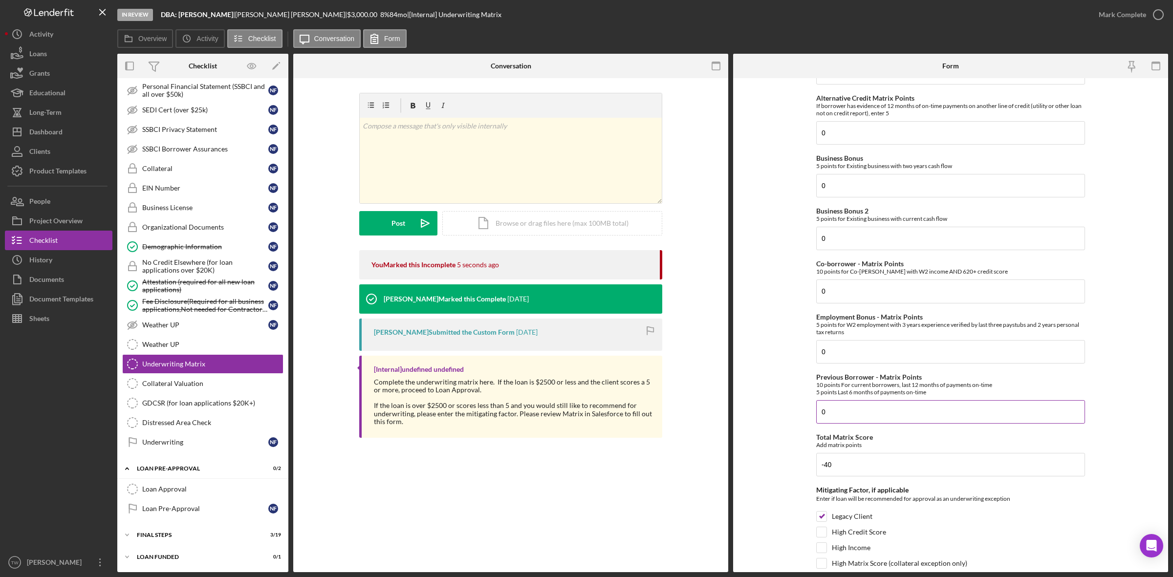
click at [865, 407] on input "0" at bounding box center [950, 411] width 269 height 23
click at [867, 352] on input "0" at bounding box center [950, 351] width 269 height 23
type input "5"
